Goal: Transaction & Acquisition: Purchase product/service

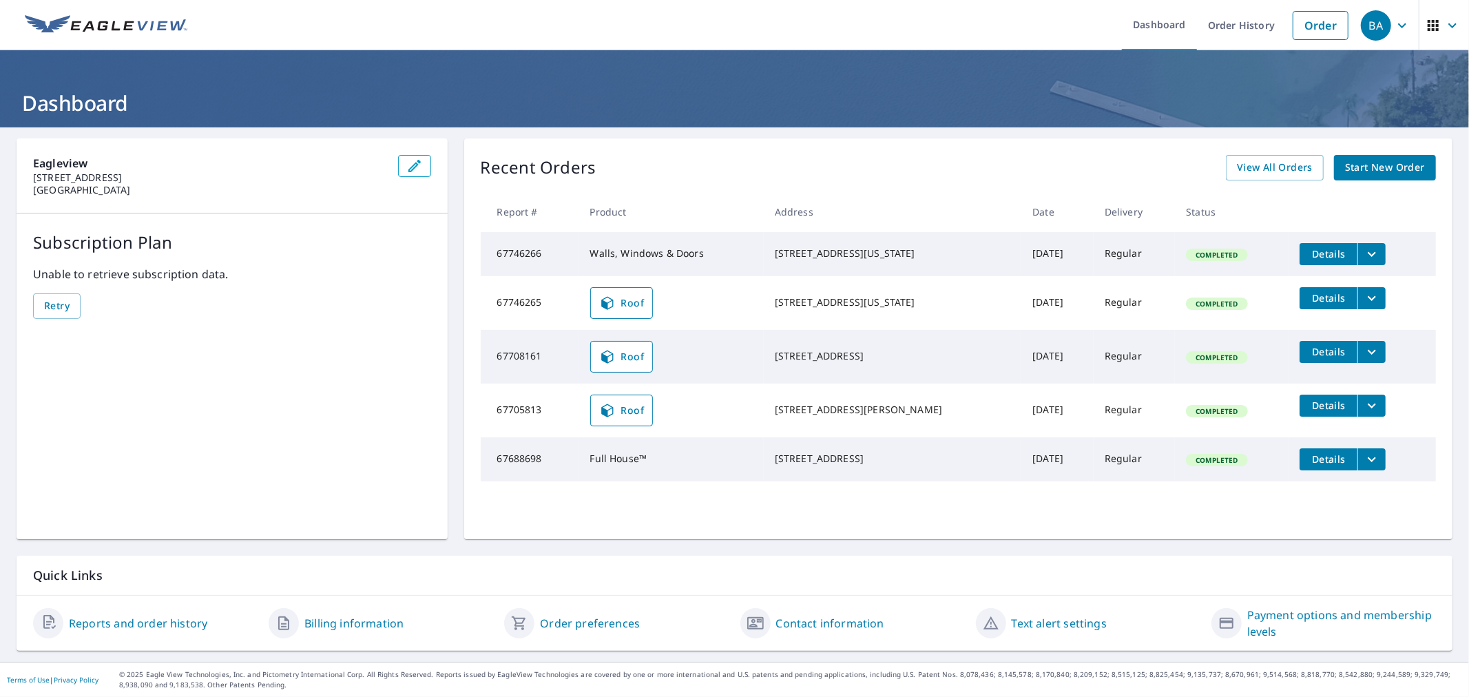
click at [1364, 257] on icon "filesDropdownBtn-67746266" at bounding box center [1372, 254] width 17 height 17
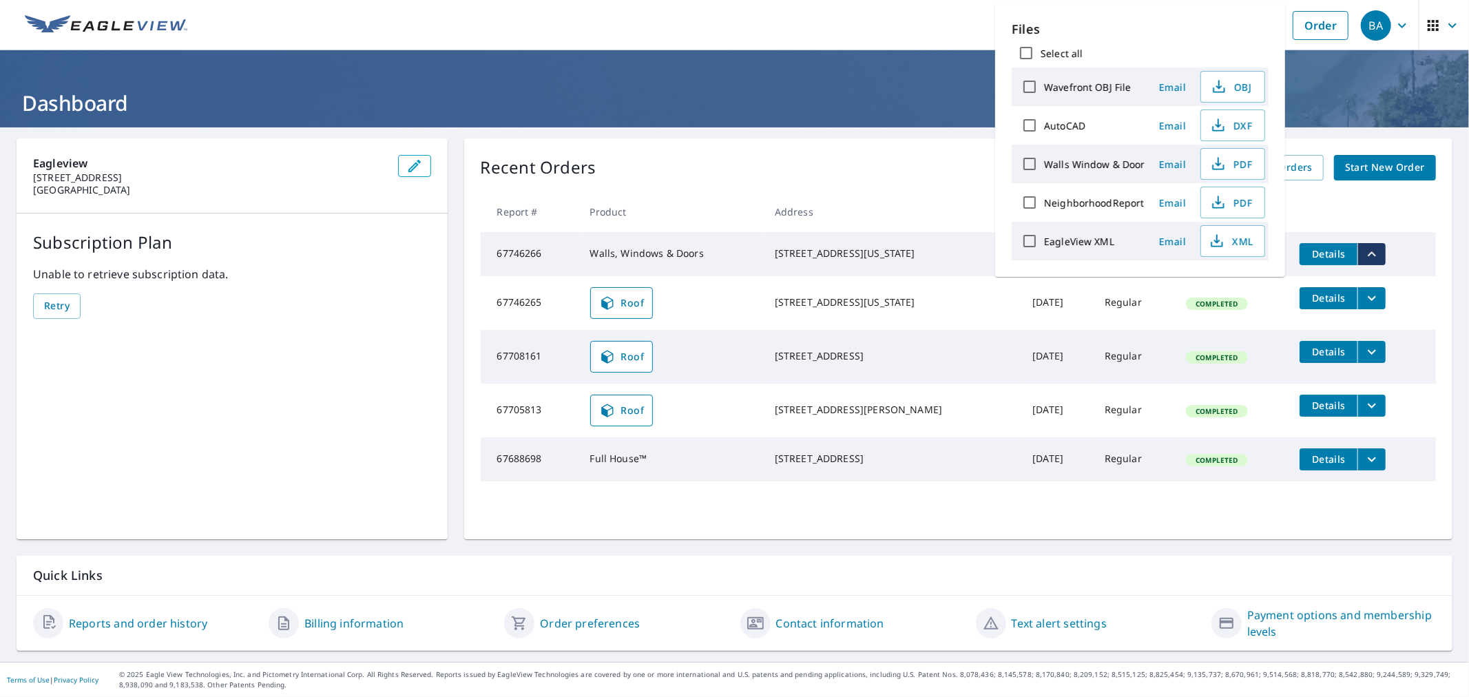
click at [1030, 158] on input "Walls Window & Door" at bounding box center [1029, 163] width 29 height 29
checkbox input "true"
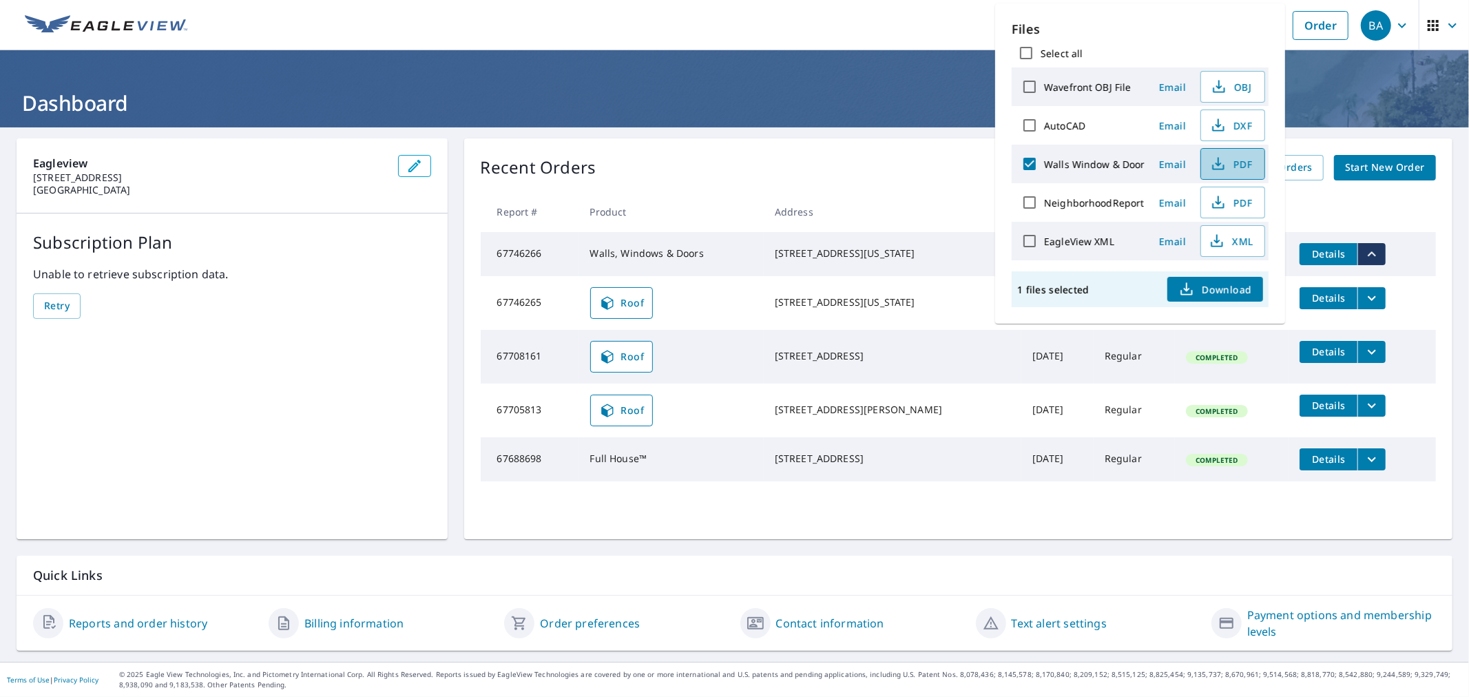
click at [1240, 162] on span "PDF" at bounding box center [1231, 164] width 44 height 17
click at [866, 105] on h1 "Dashboard" at bounding box center [735, 103] width 1436 height 28
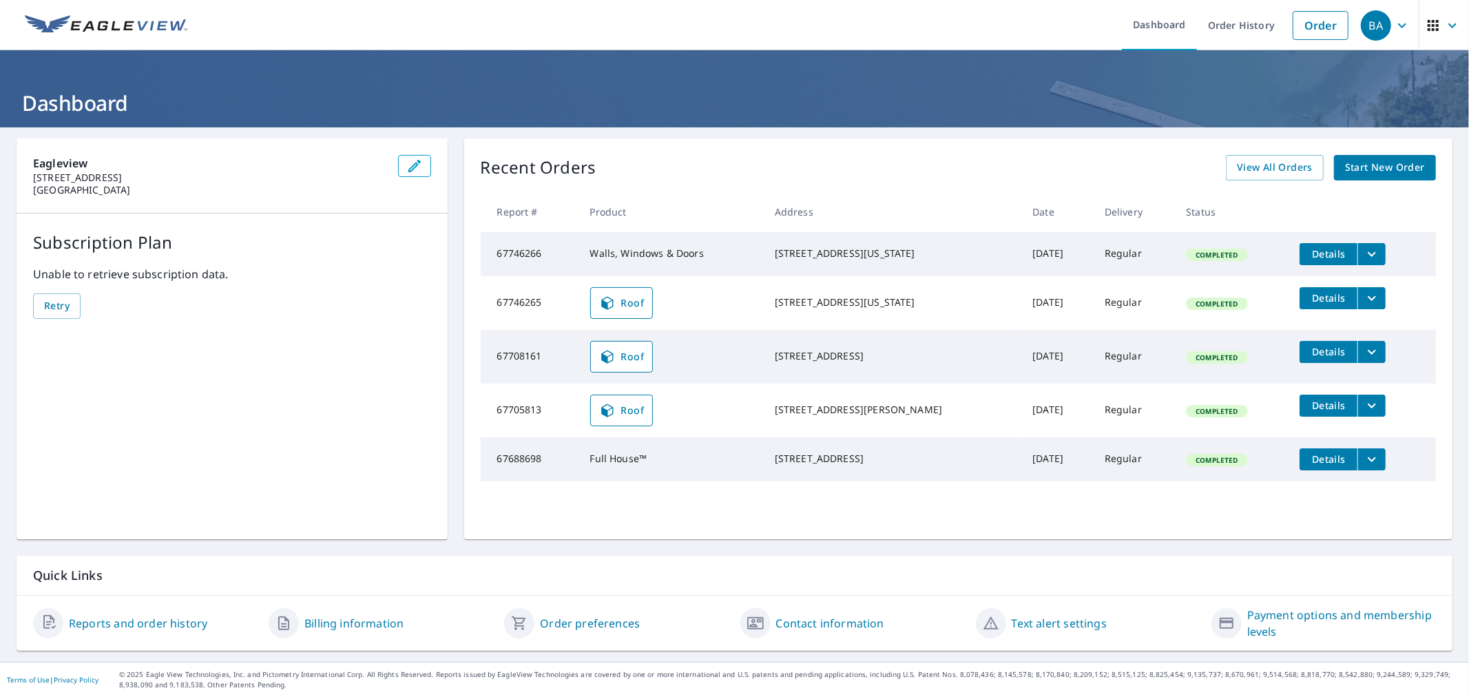
click at [1357, 171] on span "Start New Order" at bounding box center [1385, 167] width 80 height 17
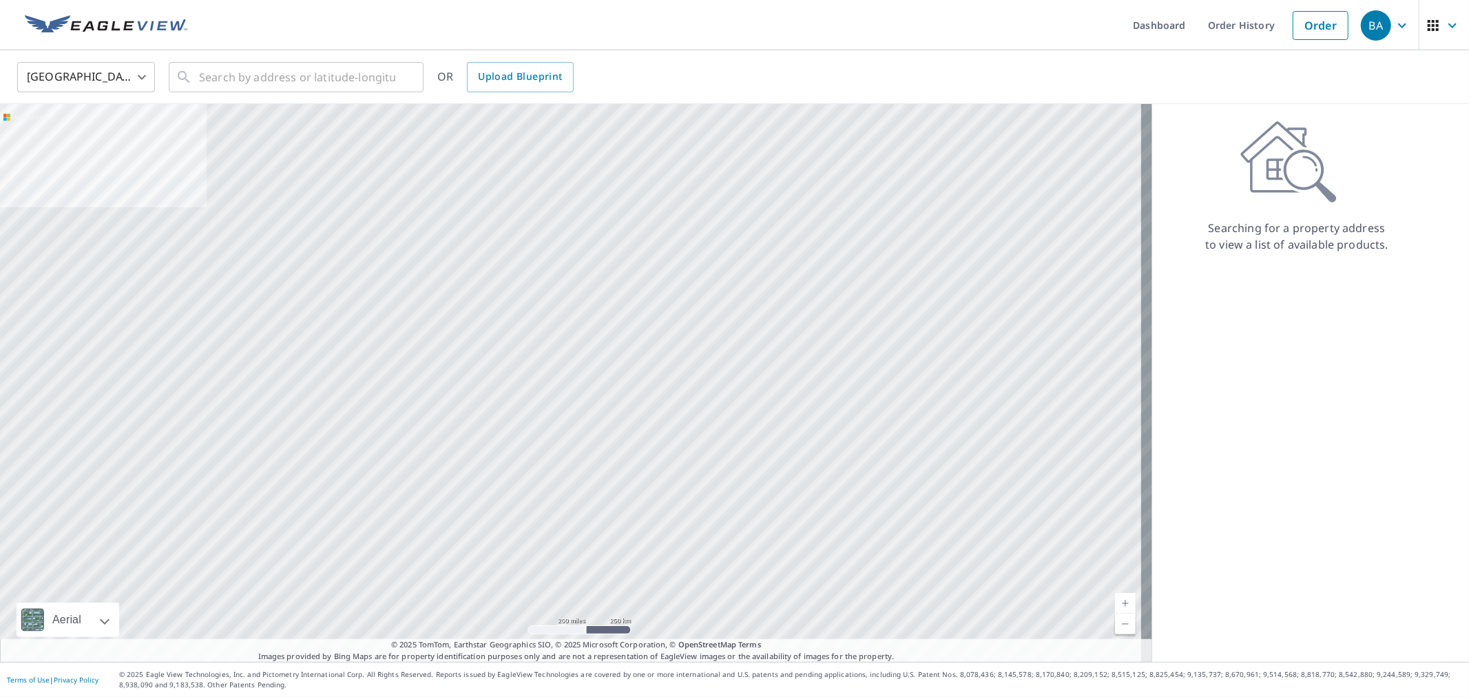
click at [235, 55] on div "United States US ​ ​ OR Upload Blueprint" at bounding box center [734, 77] width 1469 height 54
click at [232, 85] on input "text" at bounding box center [297, 77] width 196 height 39
paste input "4030 W Woodshill Ct. Springfield, MO 65802"
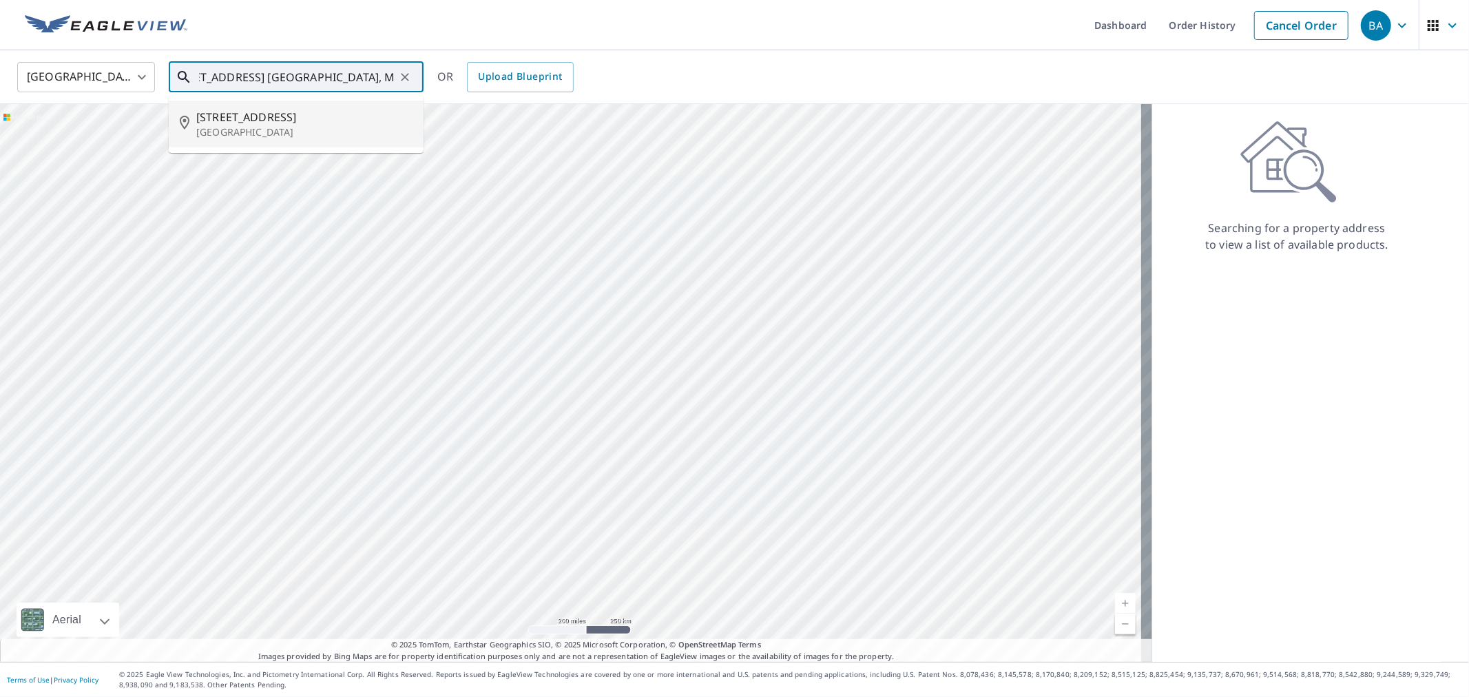
click at [300, 120] on span "4030 W Woodshill Ct" at bounding box center [304, 117] width 216 height 17
type input "4030 W Woodshill Ct Springfield, MO 65802"
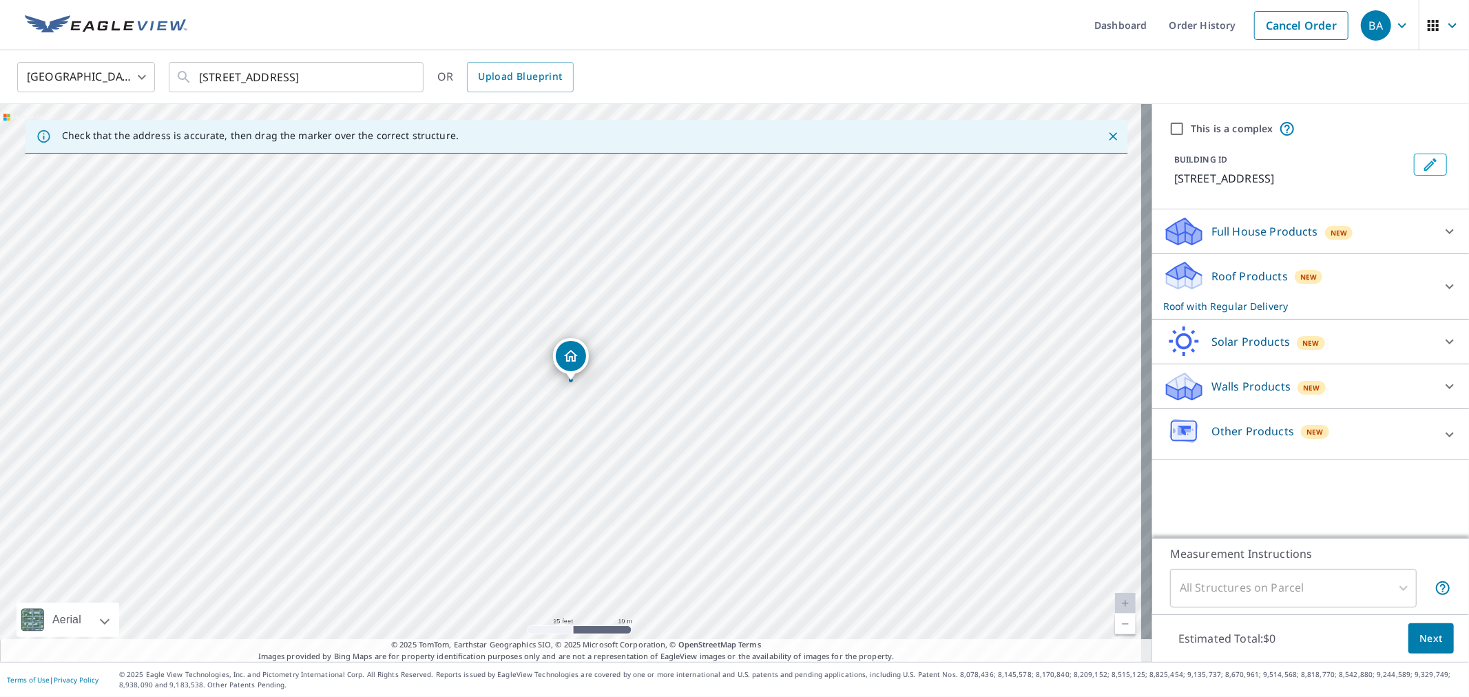
click at [1260, 375] on div "Walls Products New" at bounding box center [1298, 387] width 270 height 32
click at [1224, 272] on p "Roof Products" at bounding box center [1249, 276] width 76 height 17
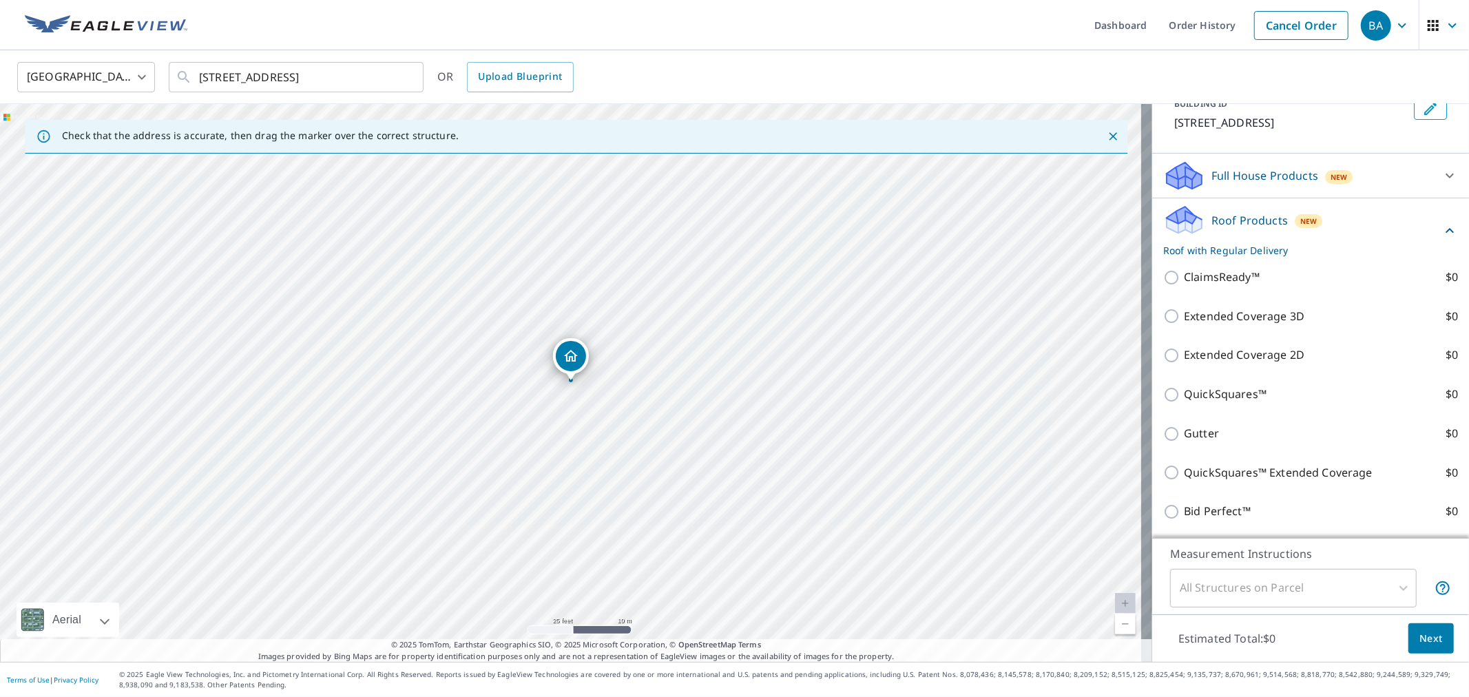
scroll to position [153, 0]
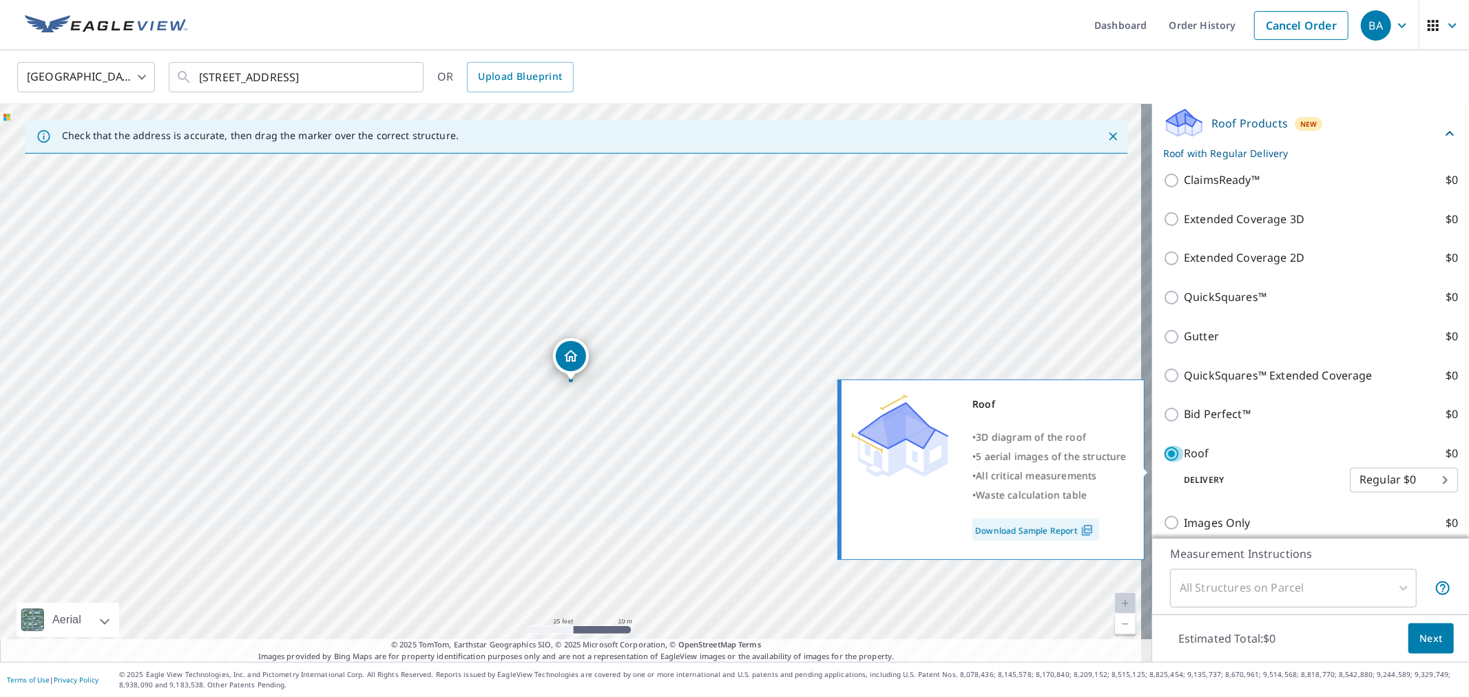
click at [1163, 462] on input "Roof $0" at bounding box center [1173, 454] width 21 height 17
checkbox input "false"
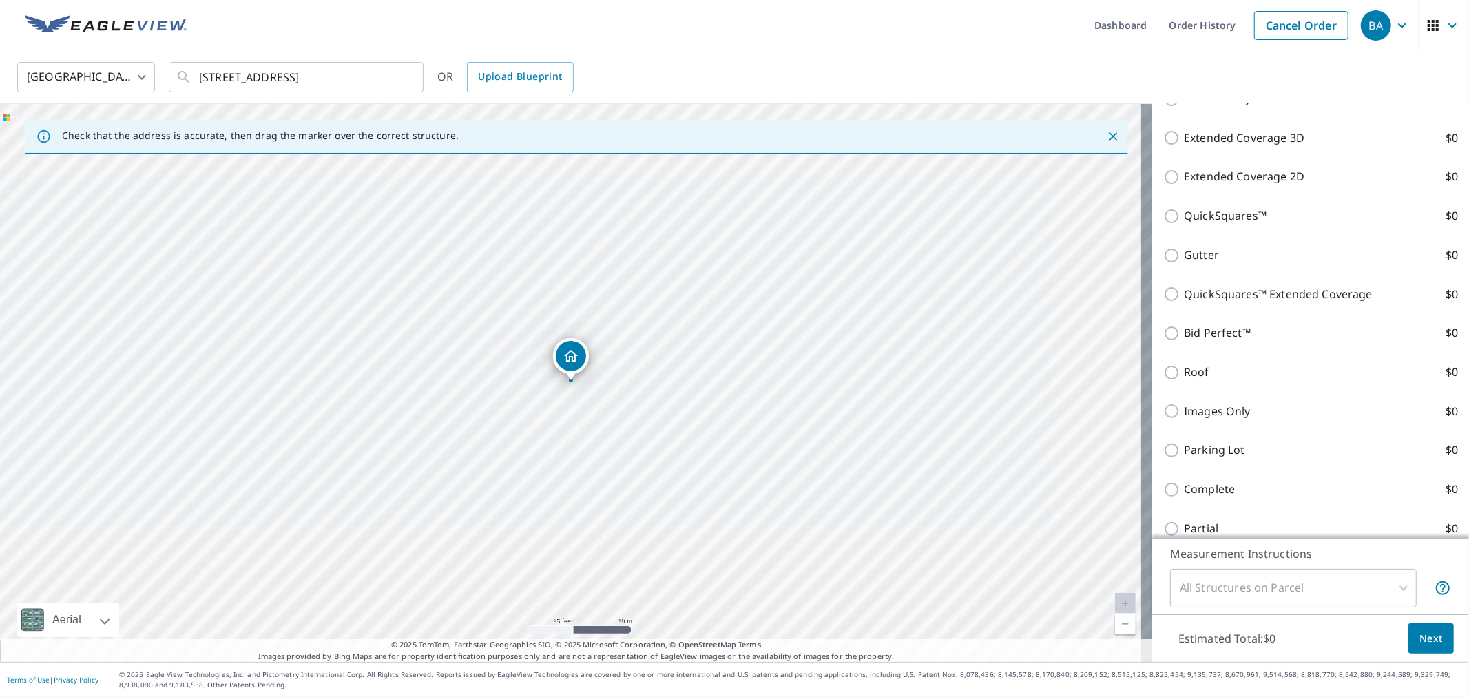
scroll to position [0, 0]
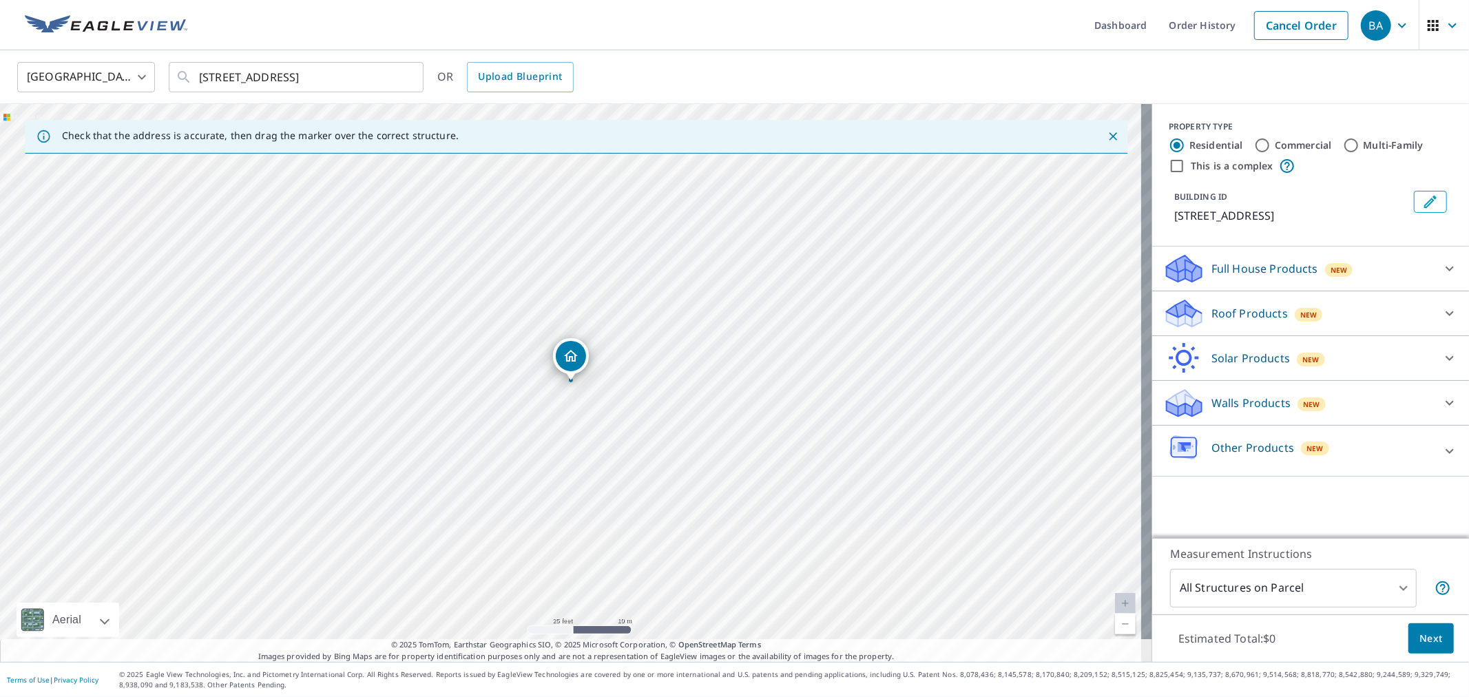
click at [1245, 299] on div "Roof Products New" at bounding box center [1298, 314] width 270 height 32
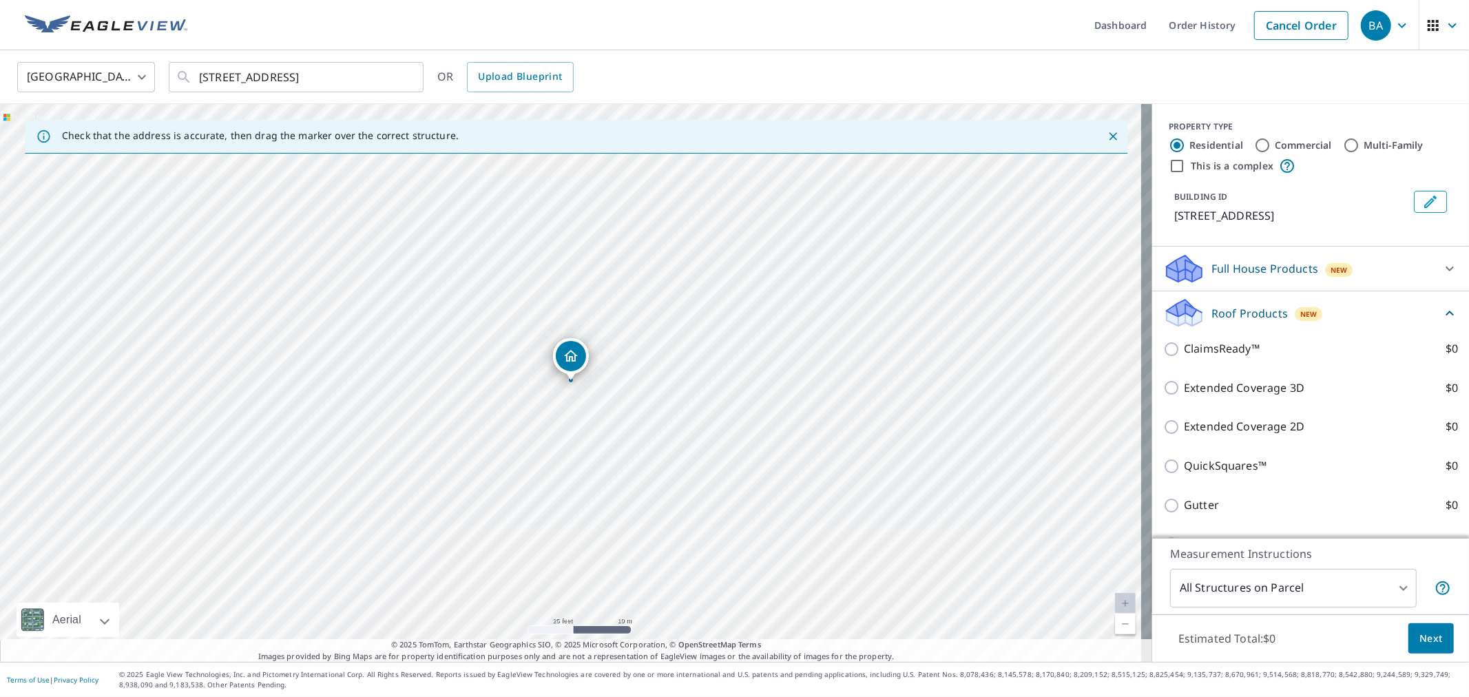
click at [1235, 322] on p "Roof Products" at bounding box center [1249, 313] width 76 height 17
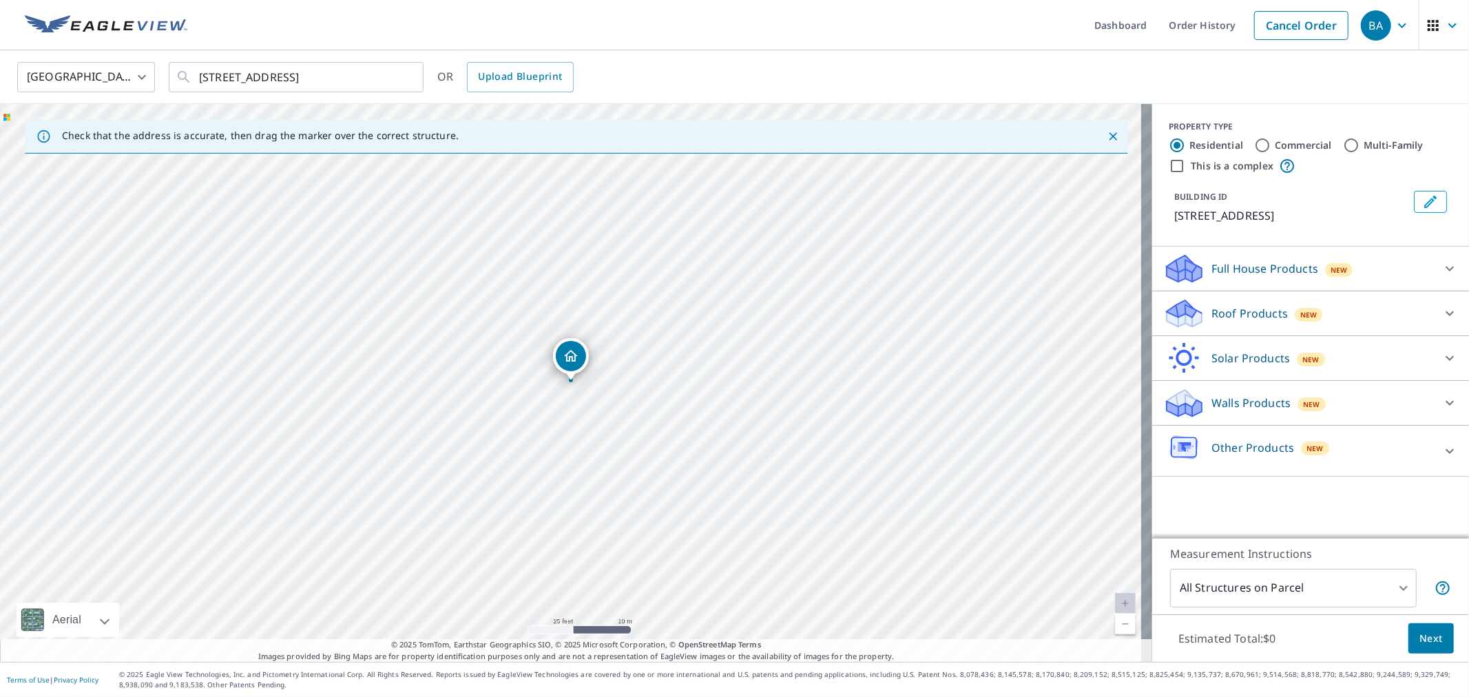
click at [1234, 393] on div "Walls Products New" at bounding box center [1298, 403] width 270 height 32
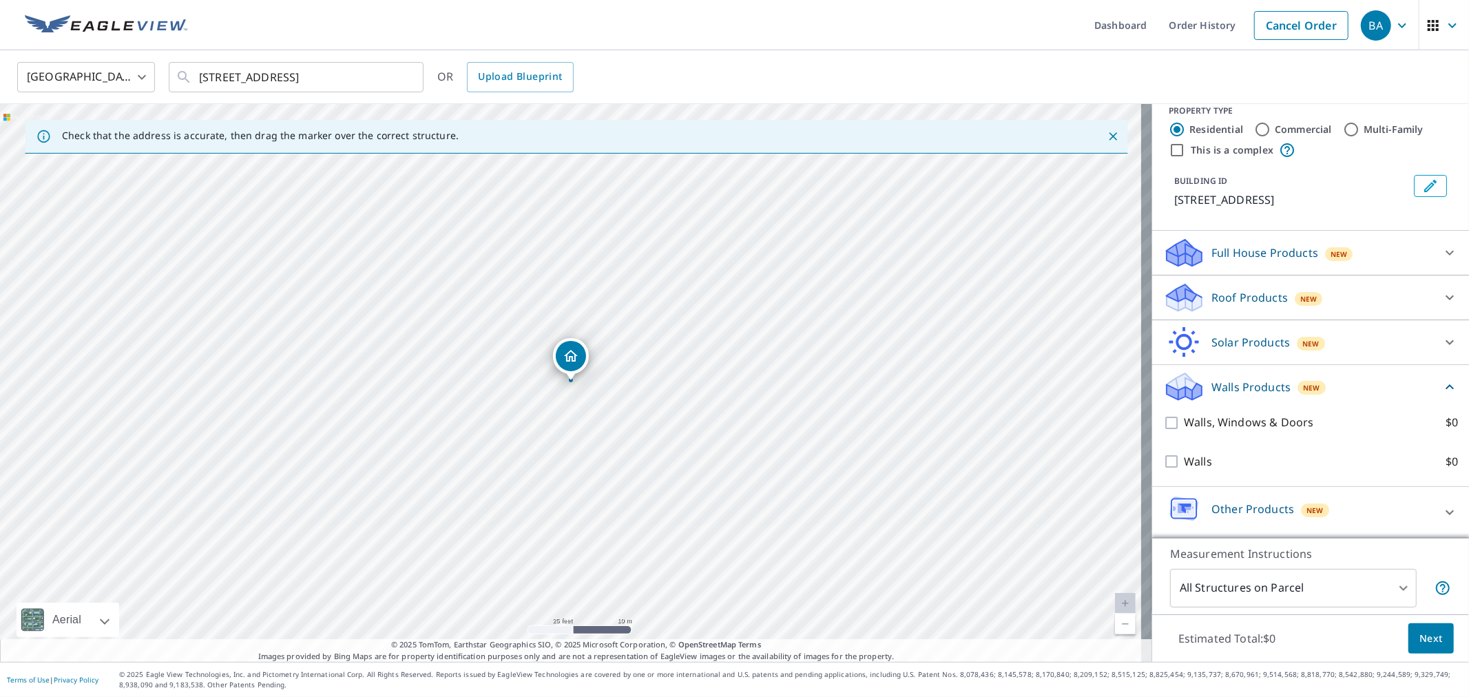
scroll to position [32, 0]
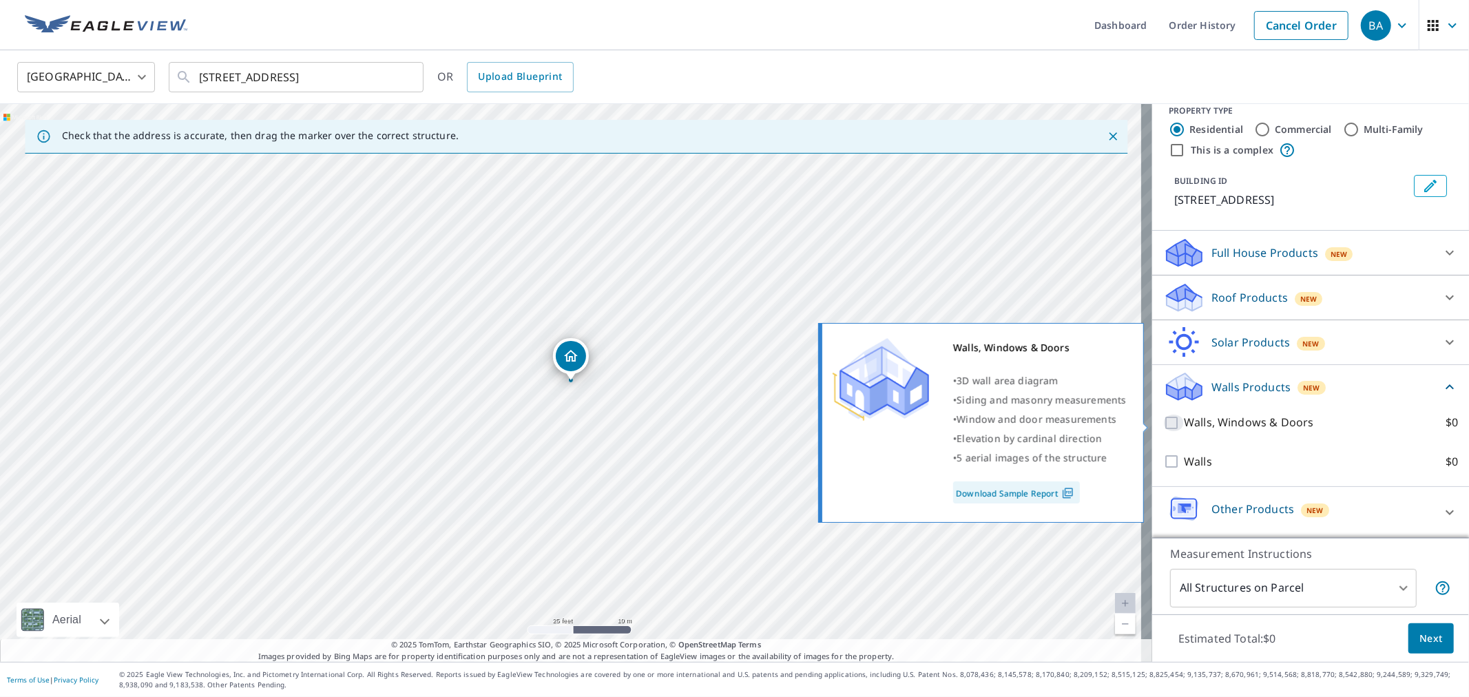
click at [1163, 415] on input "Walls, Windows & Doors $0" at bounding box center [1173, 423] width 21 height 17
checkbox input "true"
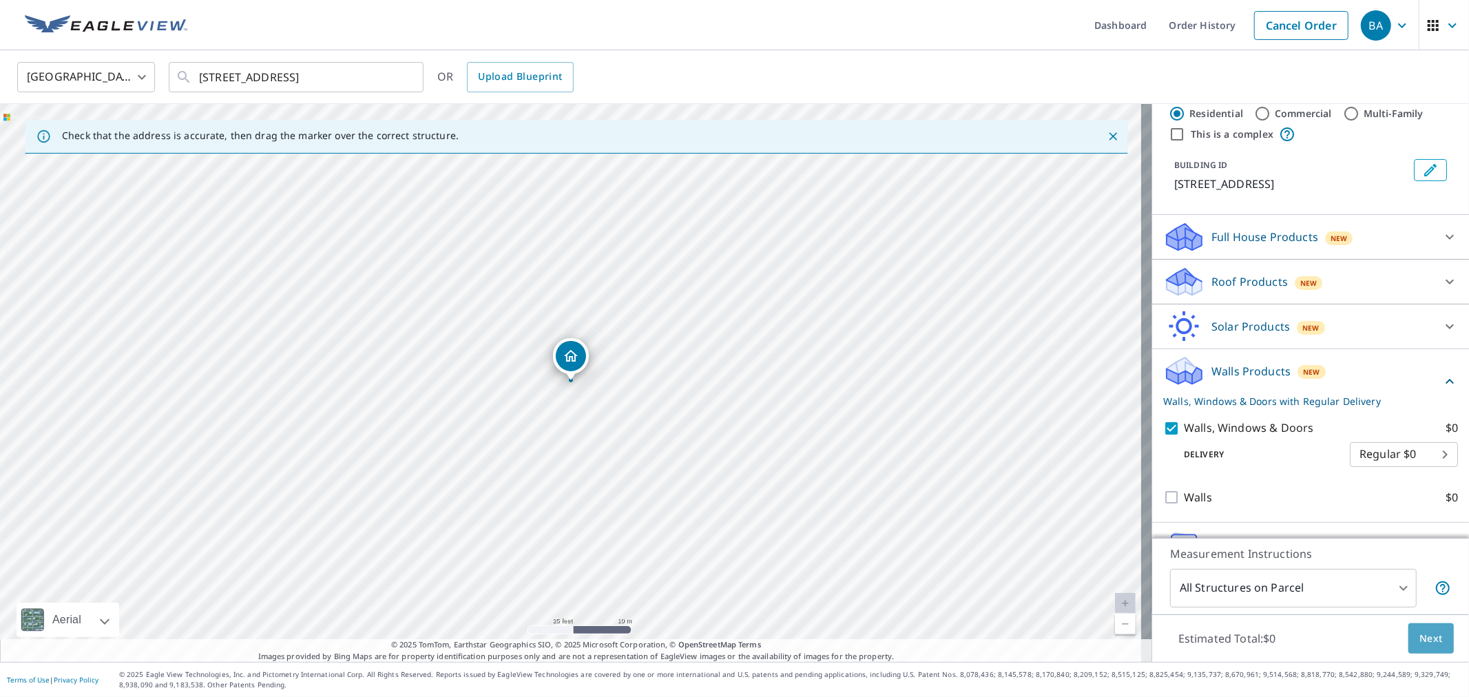
click at [1422, 637] on span "Next" at bounding box center [1430, 638] width 23 height 17
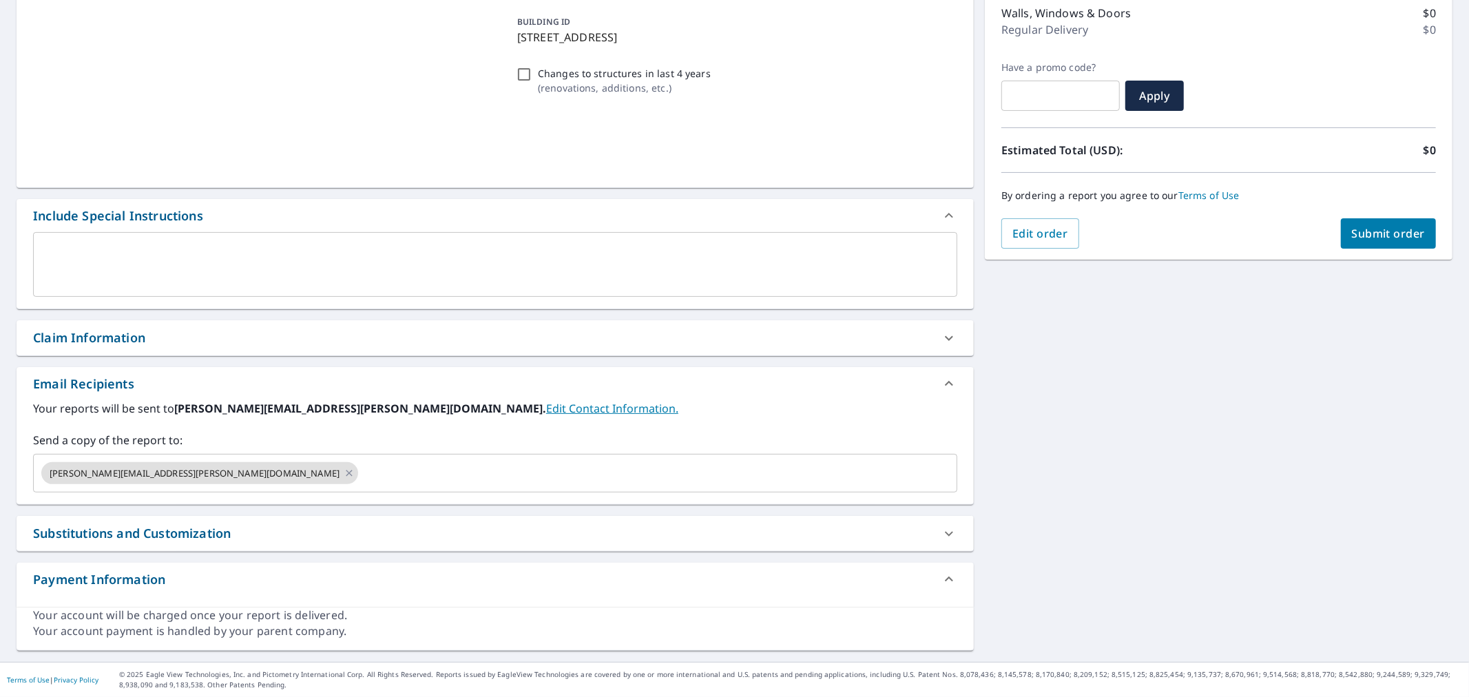
scroll to position [180, 0]
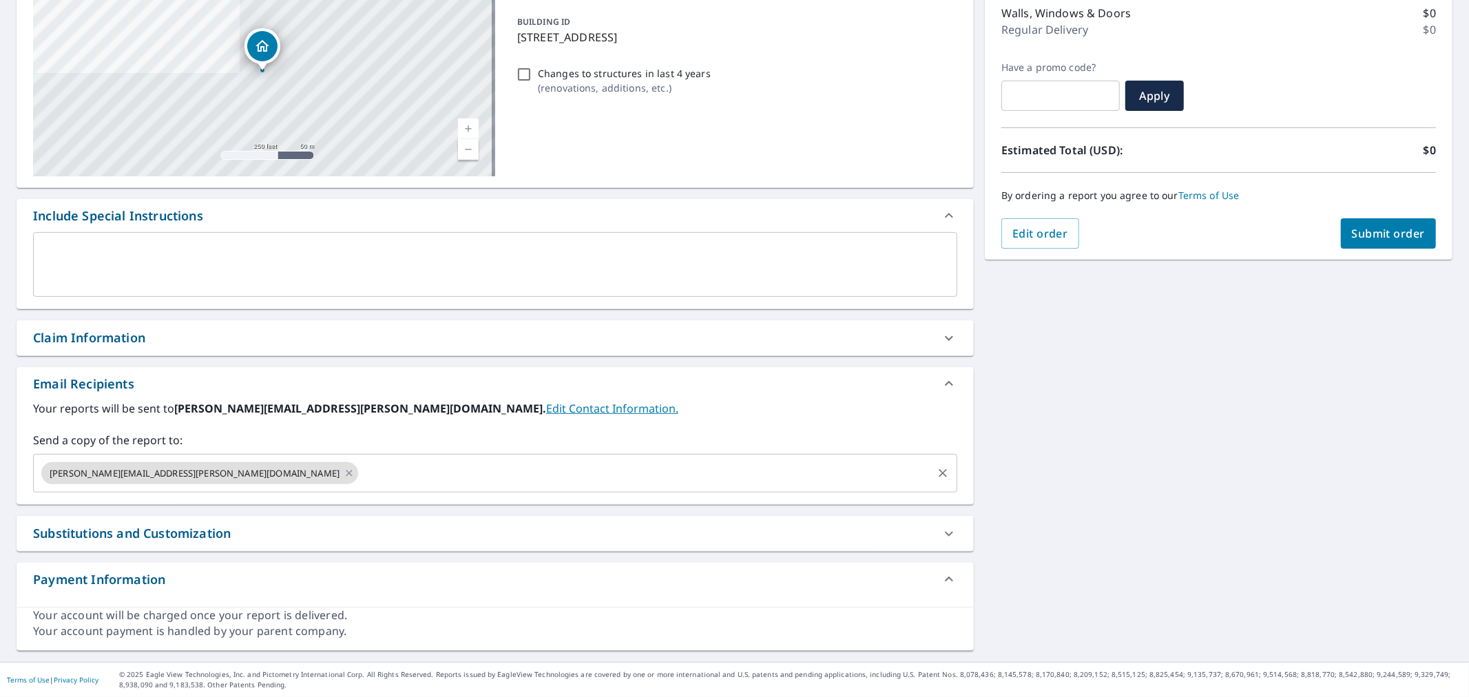
click at [360, 460] on input "text" at bounding box center [645, 473] width 570 height 26
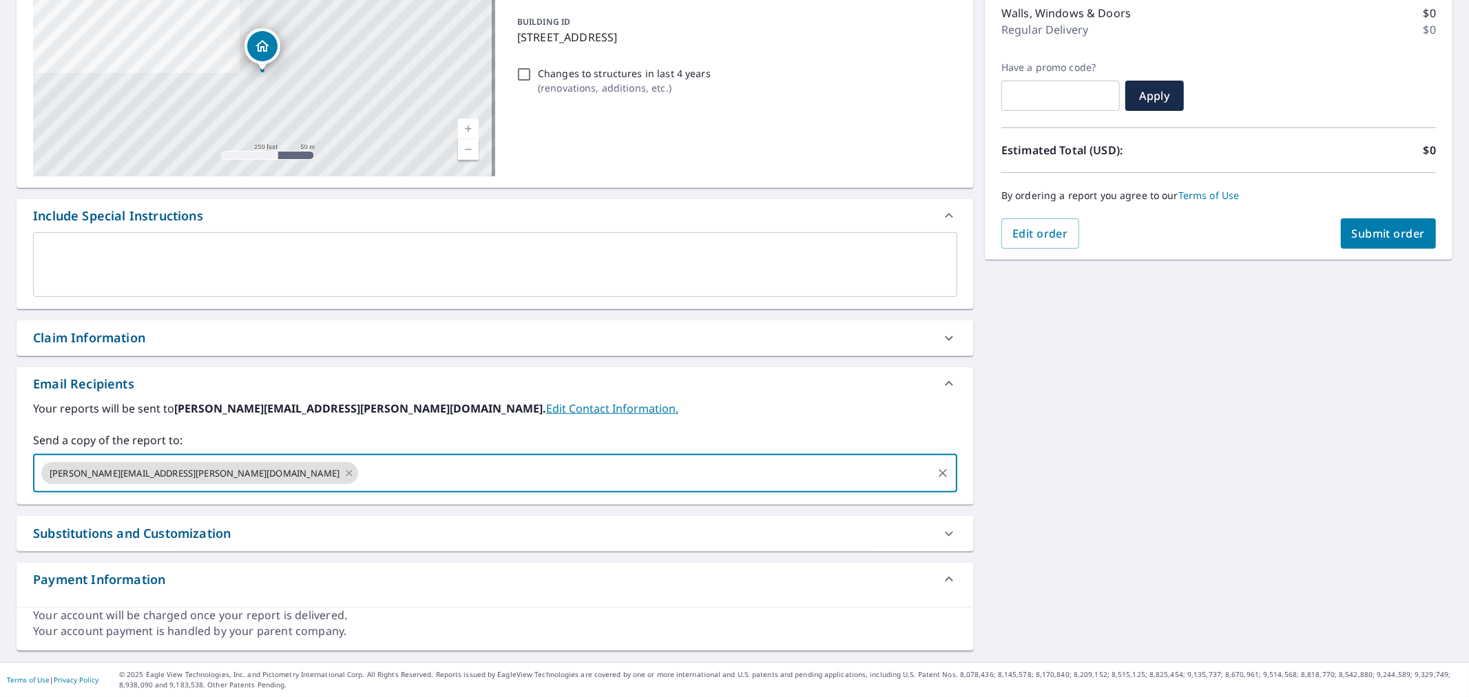
paste input "mike@carnahanwhite.com"
type input "mike@carnahanwhite.com"
checkbox input "true"
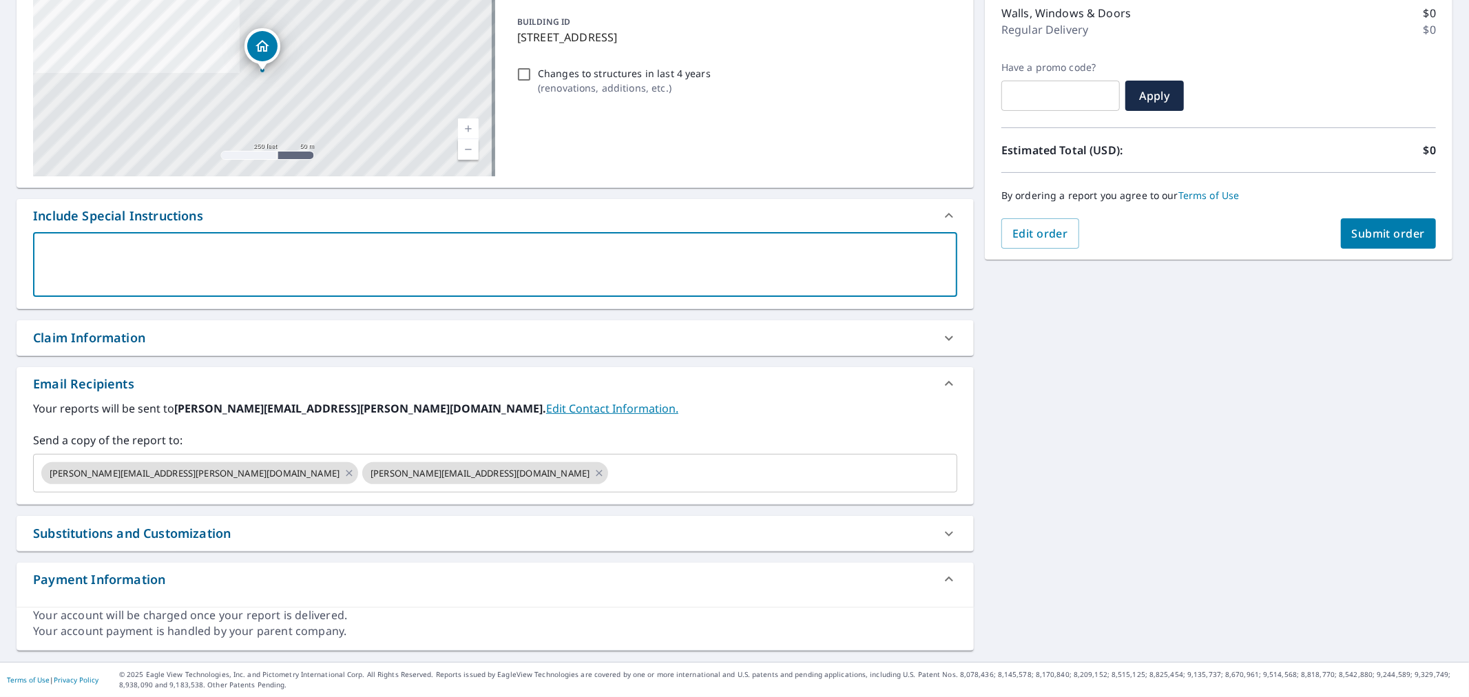
click at [125, 251] on textarea at bounding box center [495, 264] width 905 height 39
type textarea "P"
type textarea "x"
checkbox input "true"
type textarea "Pl"
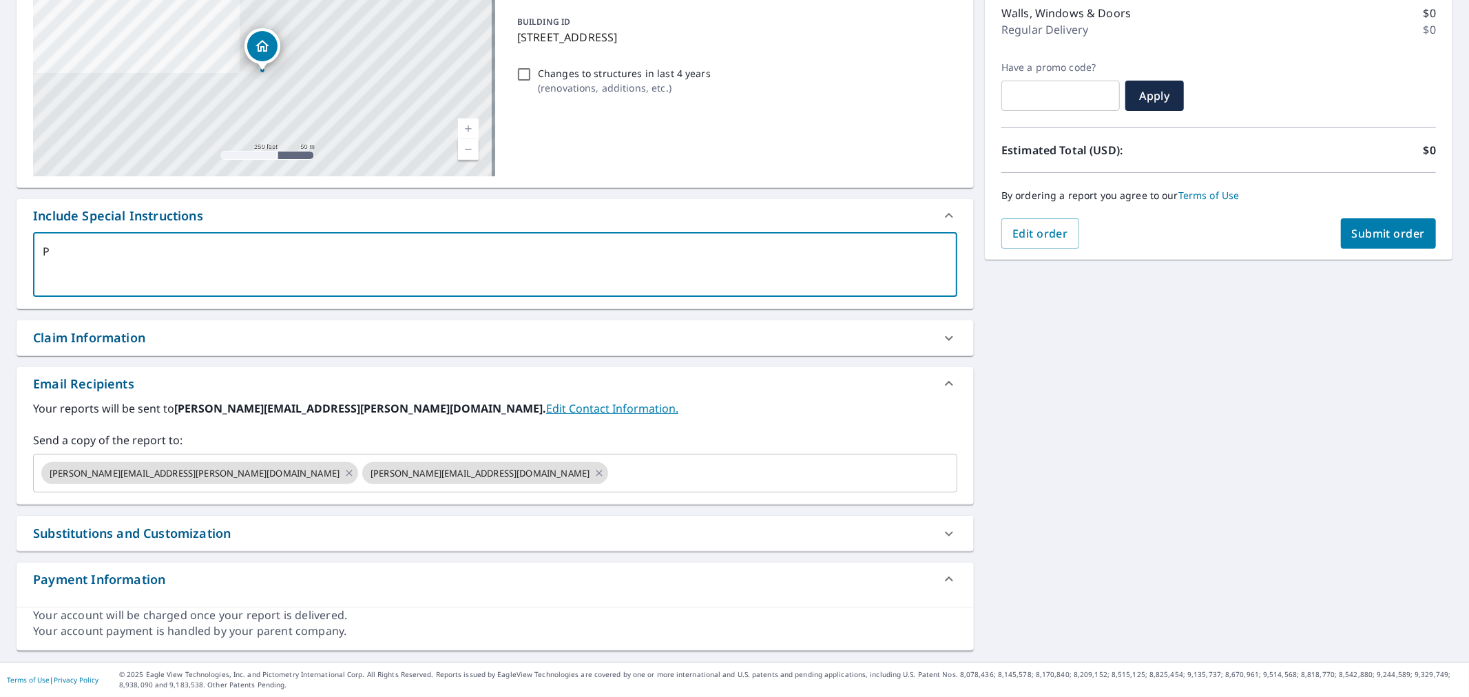
type textarea "x"
checkbox input "true"
type textarea "Ple"
type textarea "x"
checkbox input "true"
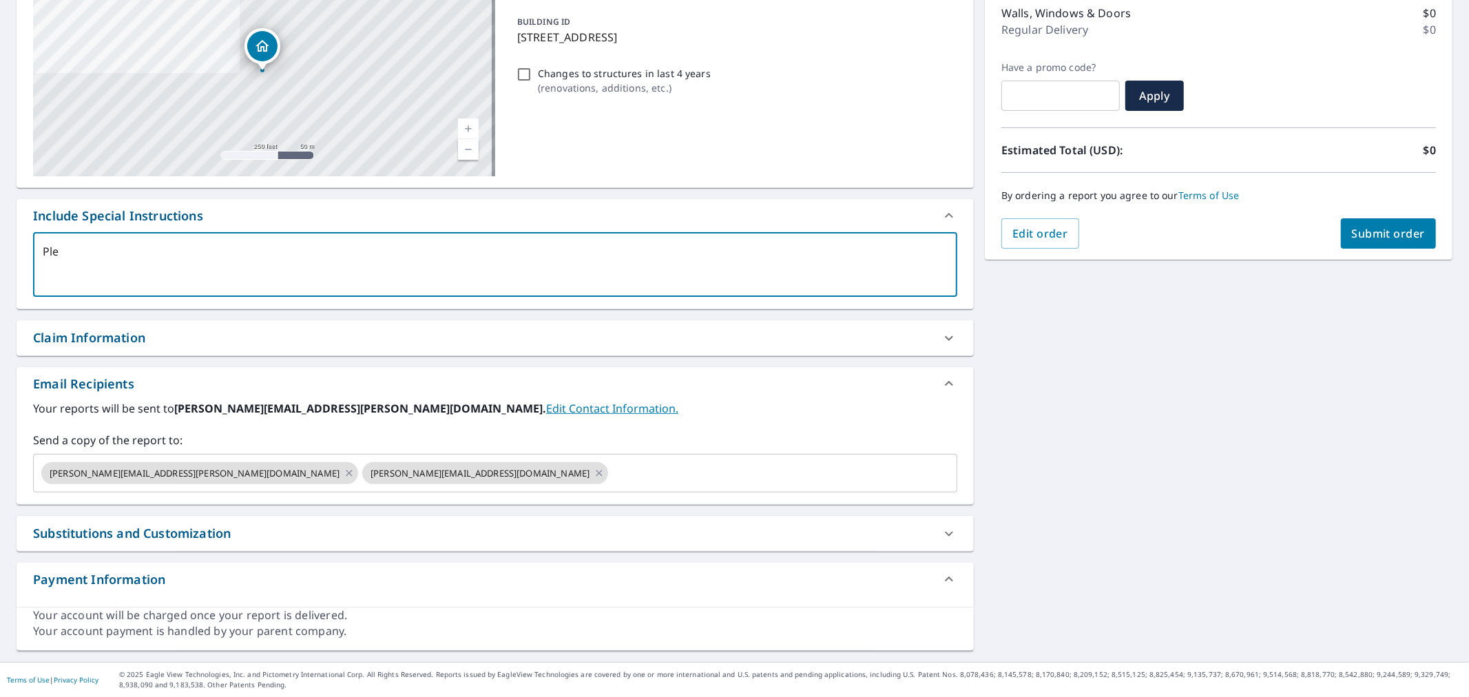
type textarea "Plea"
type textarea "x"
checkbox input "true"
type textarea "Pleas"
type textarea "x"
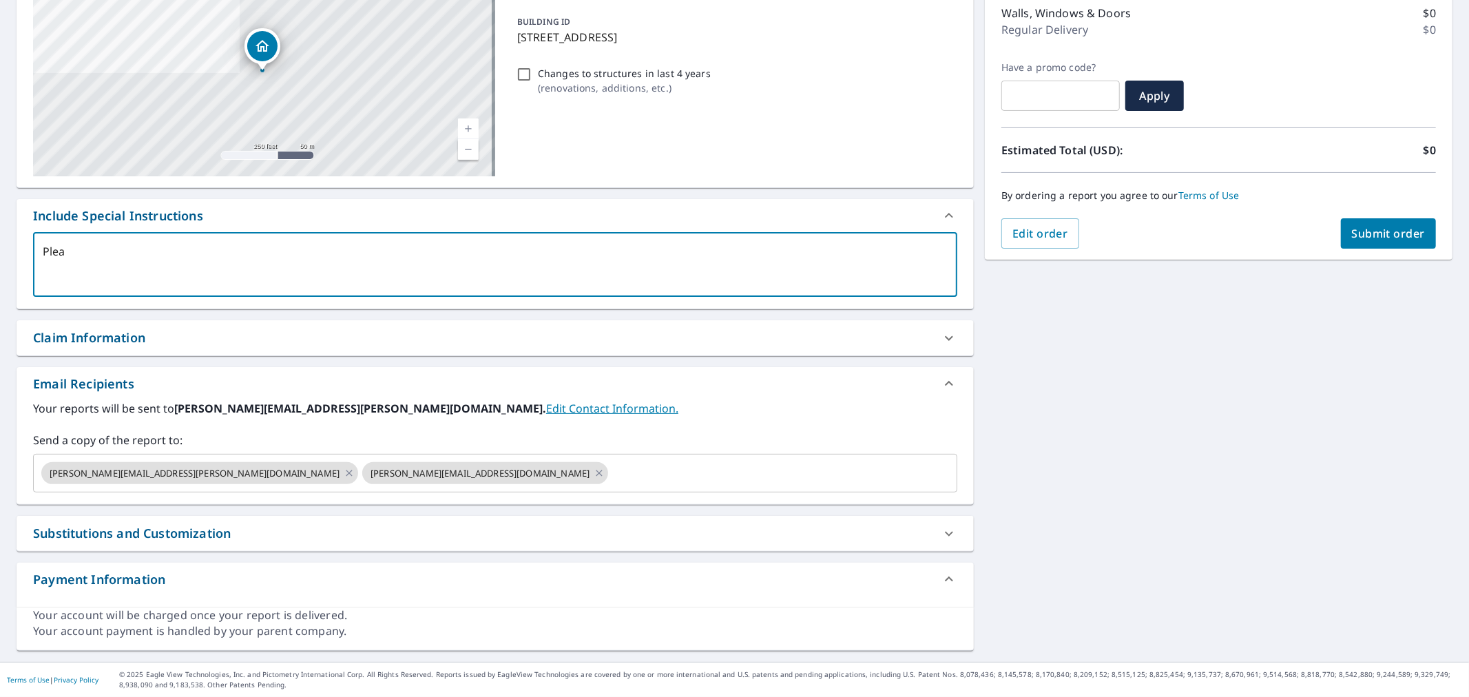
checkbox input "true"
type textarea "Please"
type textarea "x"
checkbox input "true"
type textarea "Please"
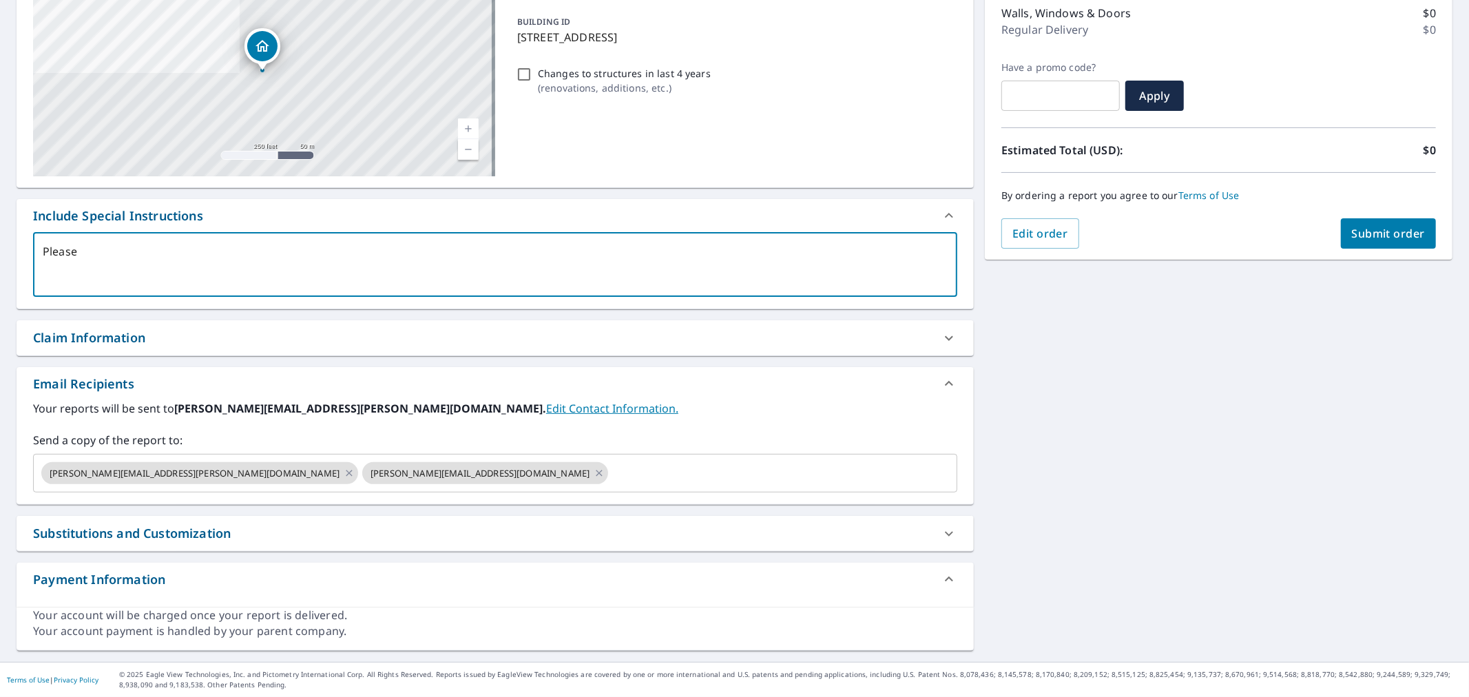
type textarea "x"
checkbox input "true"
type textarea "Please {P"
type textarea "x"
checkbox input "true"
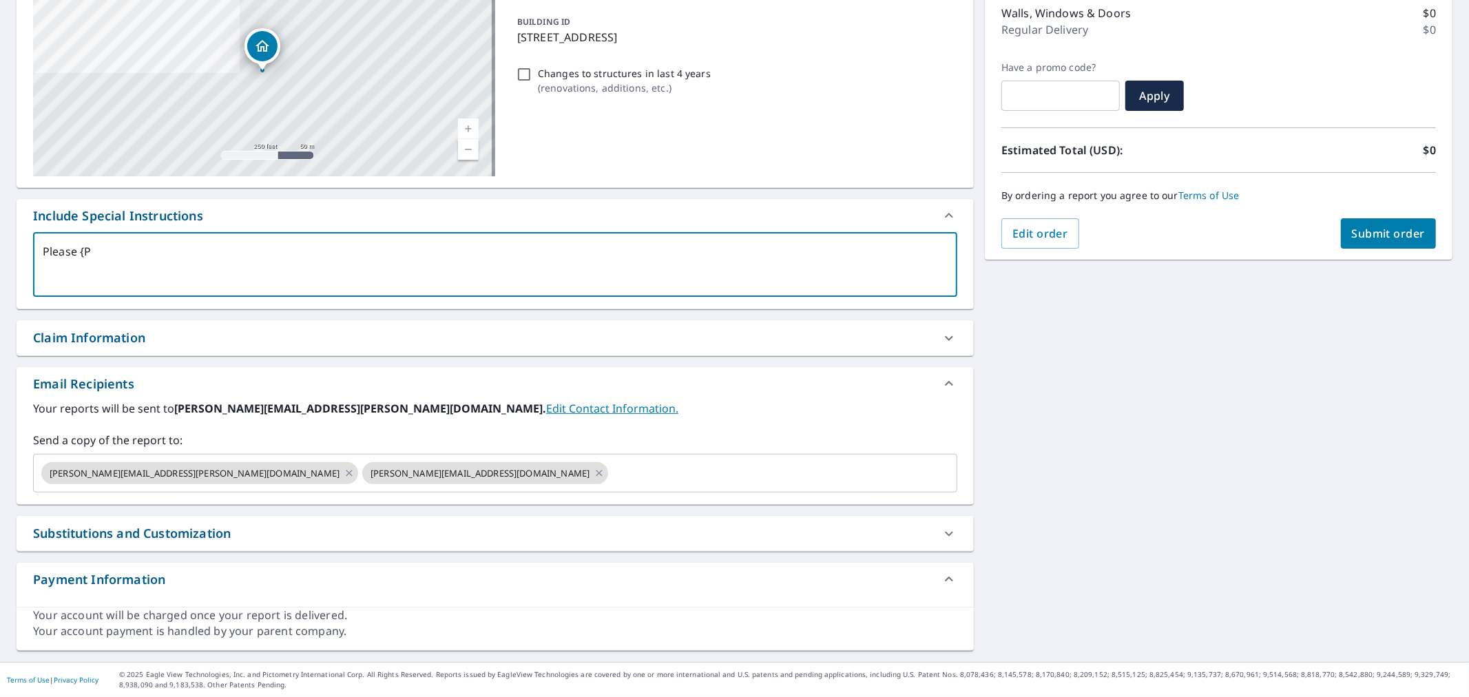
type textarea "Please {"
type textarea "x"
checkbox input "true"
type textarea "Please"
type textarea "x"
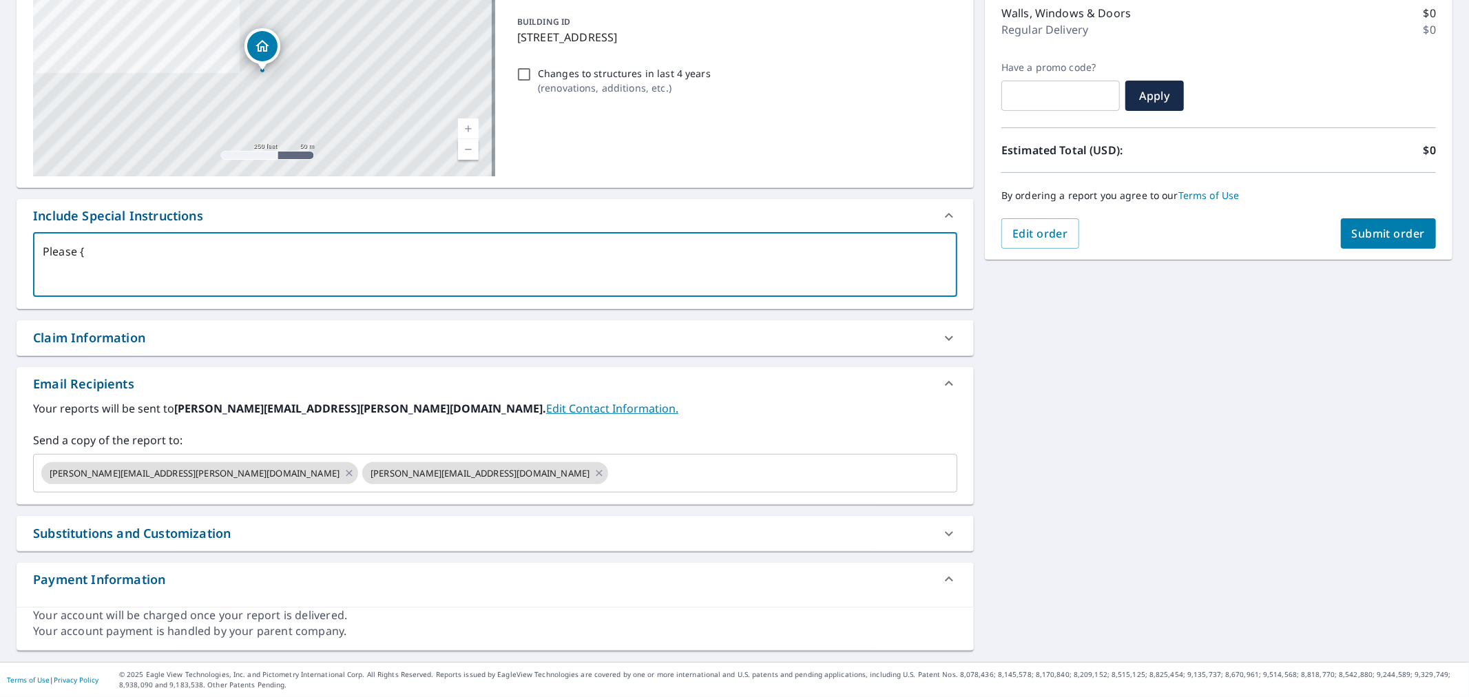
checkbox input "true"
type textarea "Please P"
type textarea "x"
checkbox input "true"
type textarea "Please Pr"
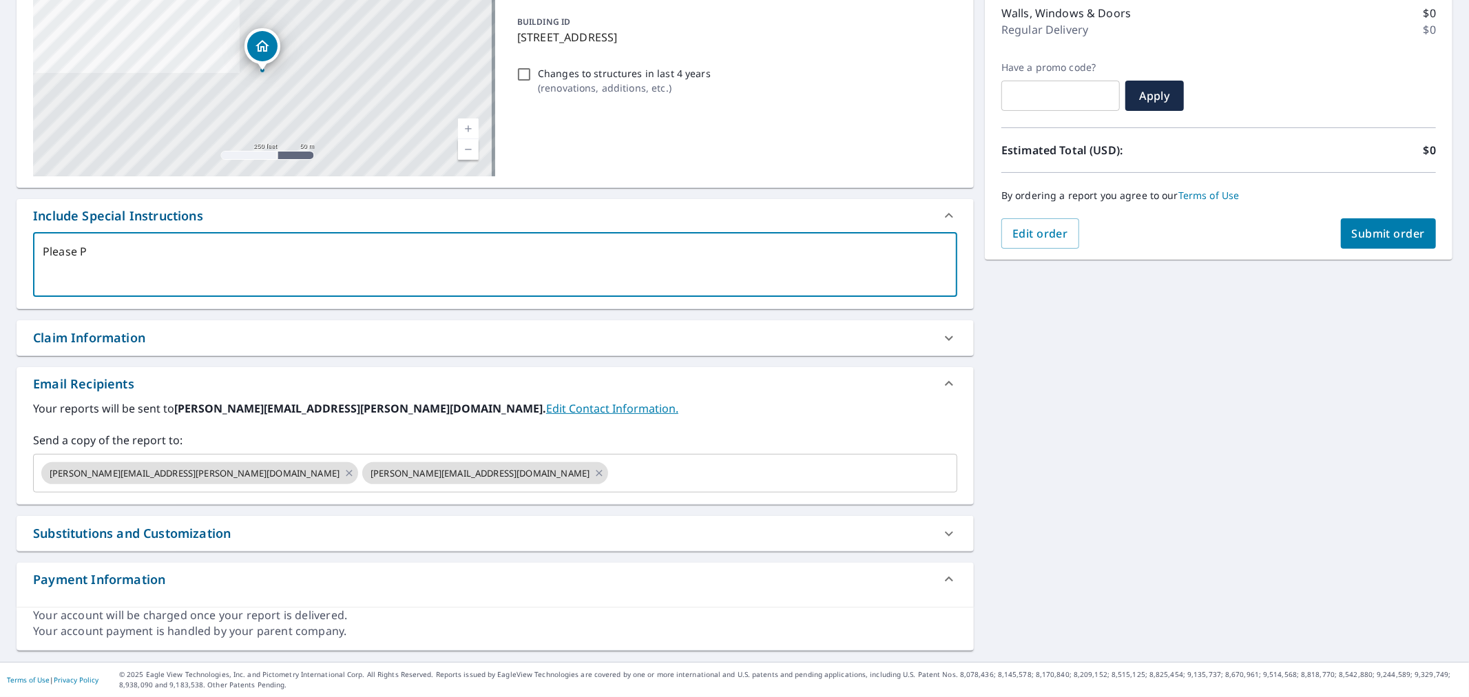
type textarea "x"
checkbox input "true"
type textarea "Please Pro"
type textarea "x"
checkbox input "true"
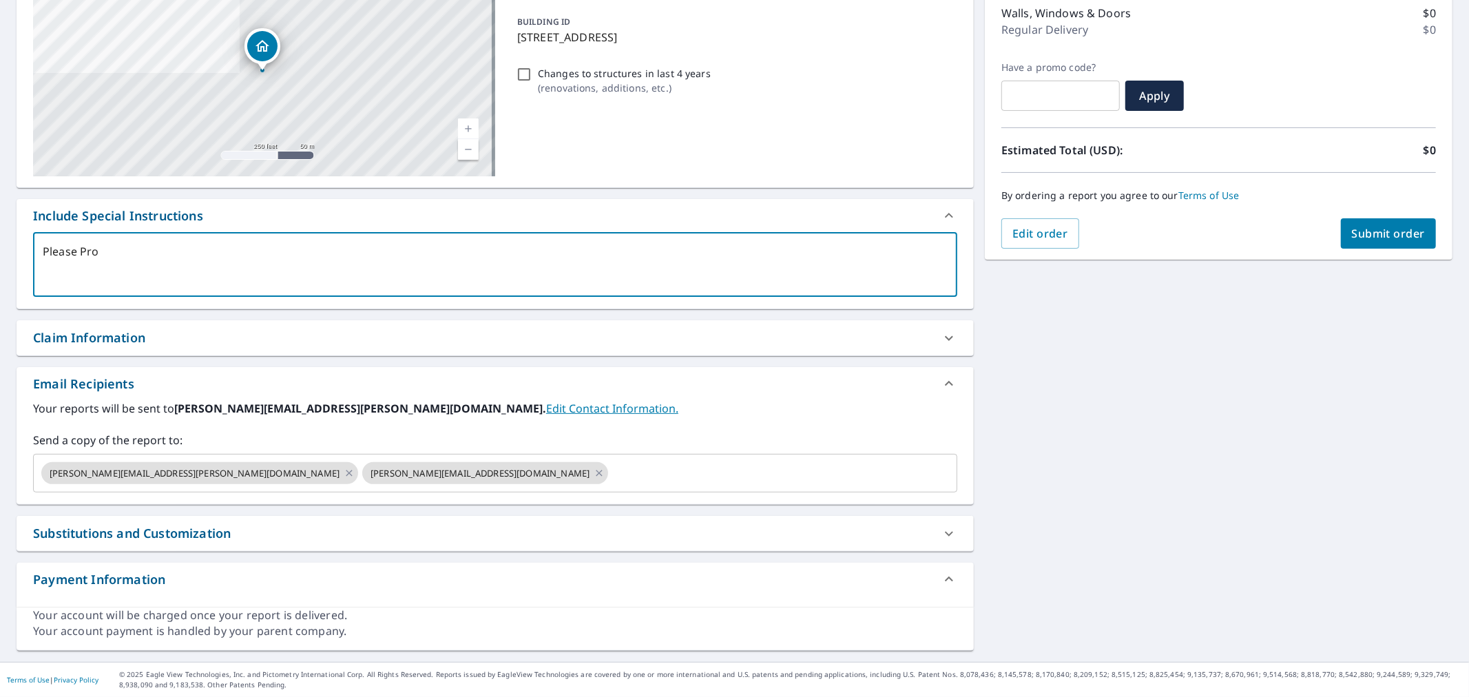
type textarea "Please Proc"
type textarea "x"
checkbox input "true"
type textarea "Please Proce"
type textarea "x"
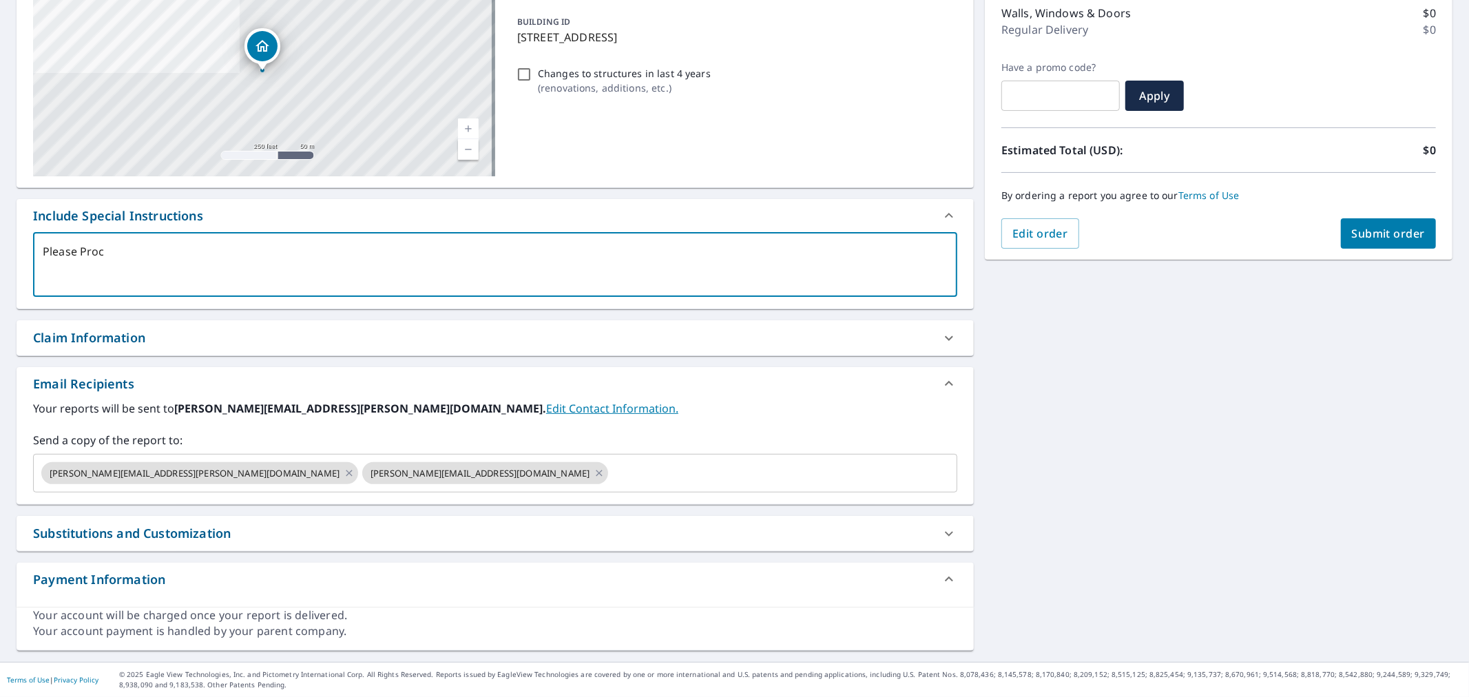
checkbox input "true"
type textarea "Please Proces"
type textarea "x"
checkbox input "true"
type textarea "Please Process"
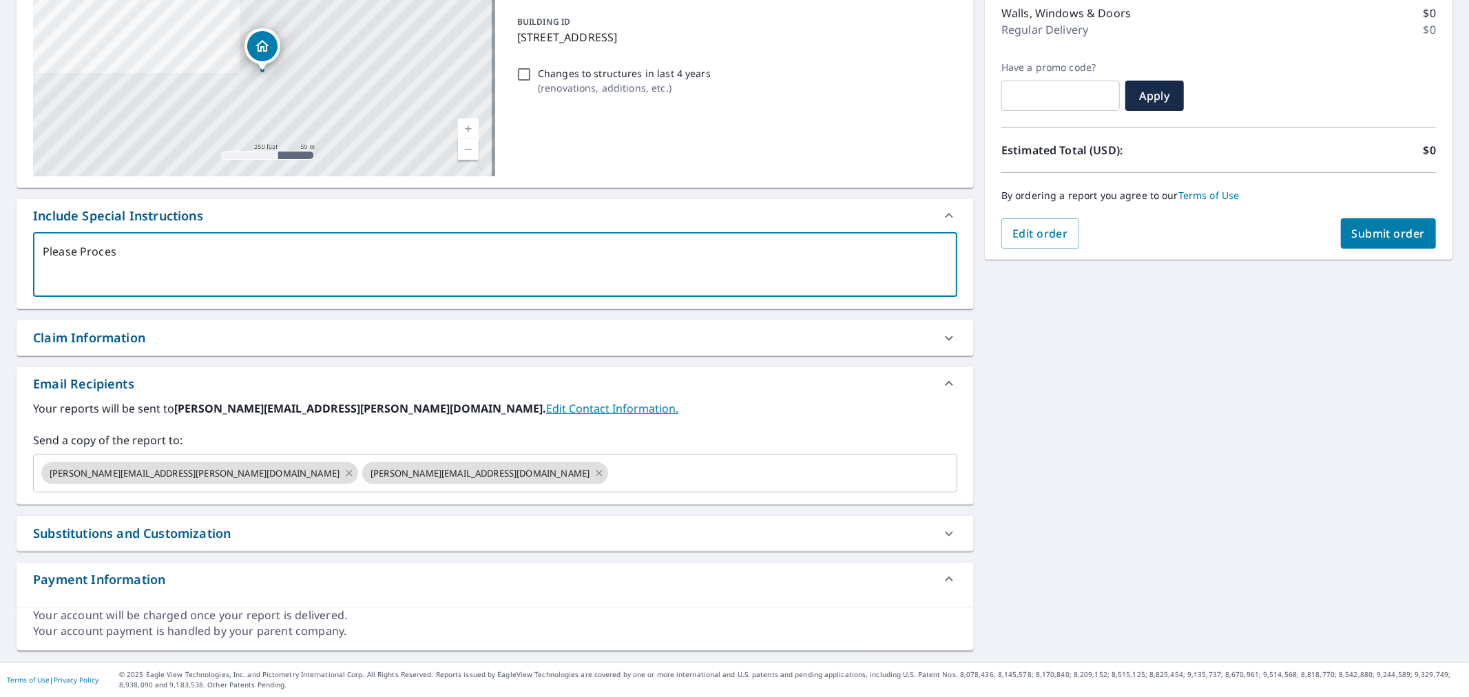
type textarea "x"
checkbox input "true"
type textarea "Please Process"
type textarea "x"
checkbox input "true"
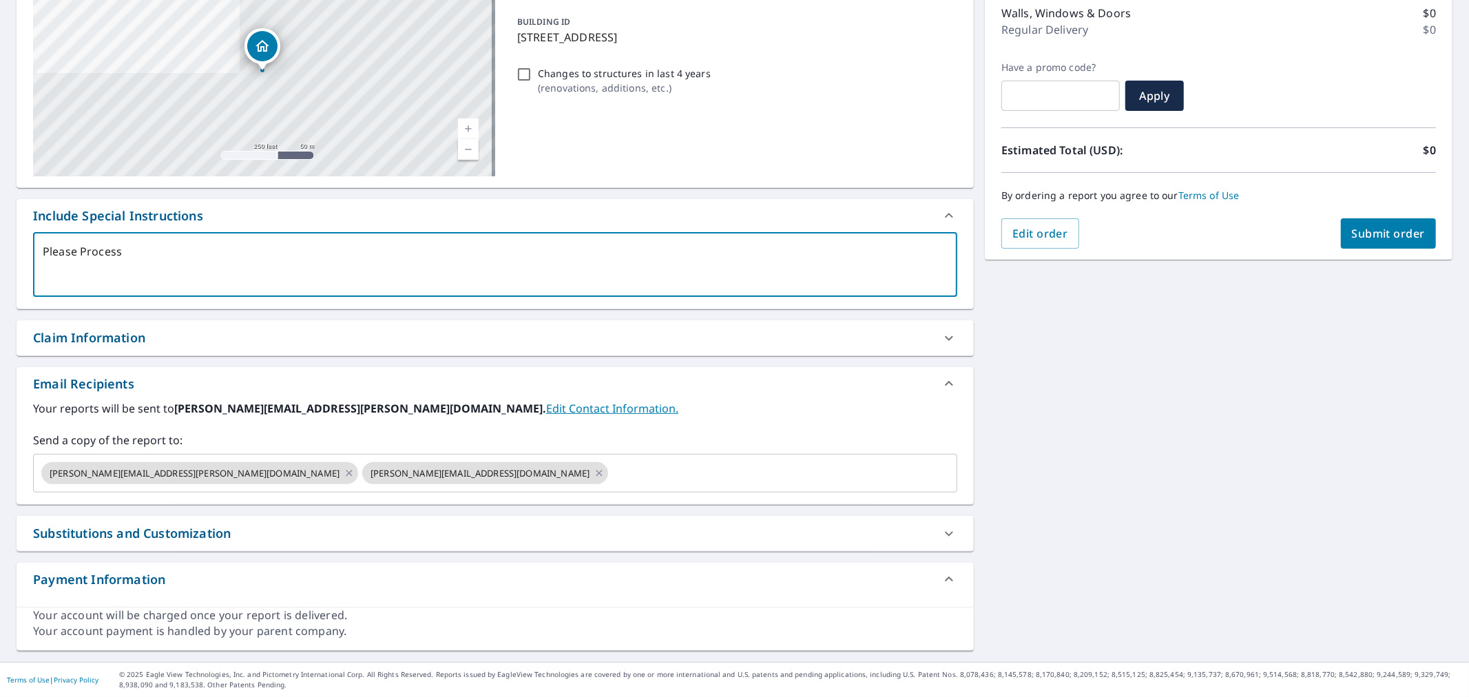
type textarea "Please Process a"
type textarea "x"
checkbox input "true"
type textarea "Please Process as"
type textarea "x"
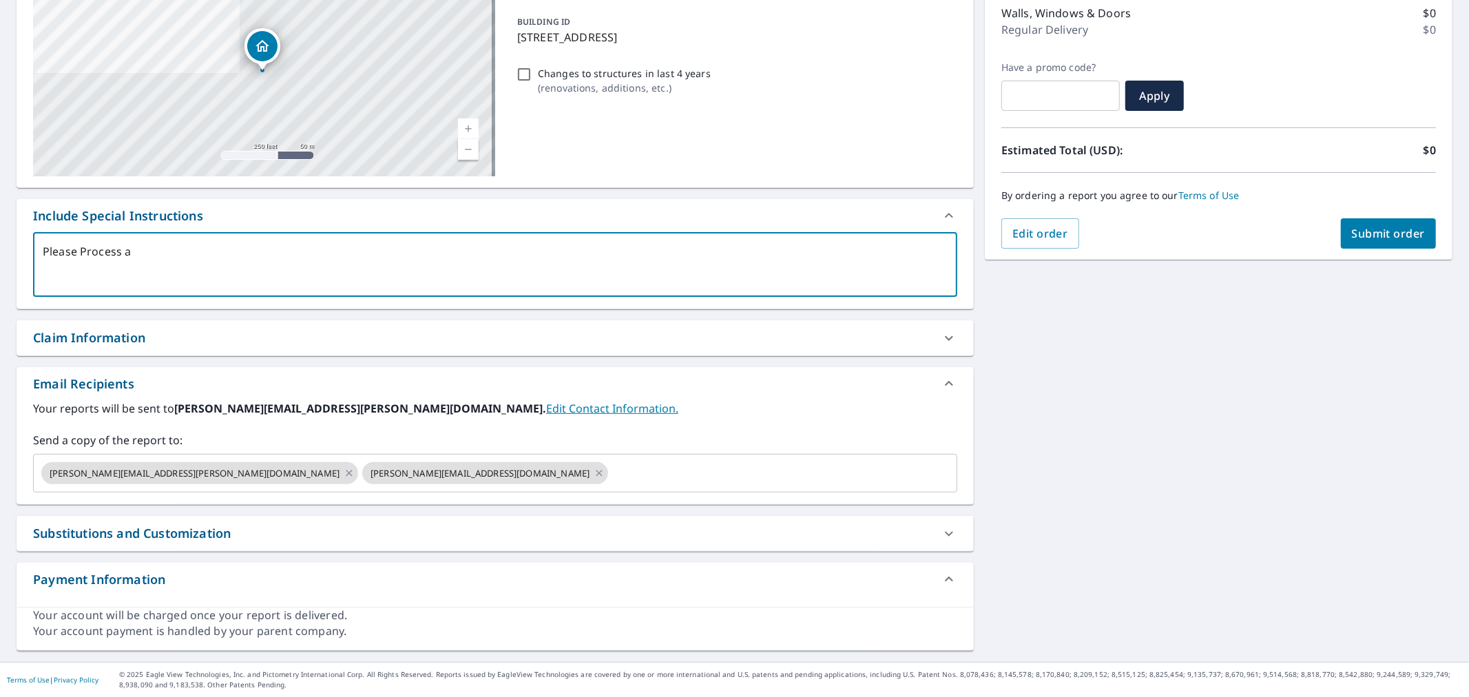
checkbox input "true"
type textarea "Please Process as"
type textarea "x"
checkbox input "true"
type textarea "Please Process as L"
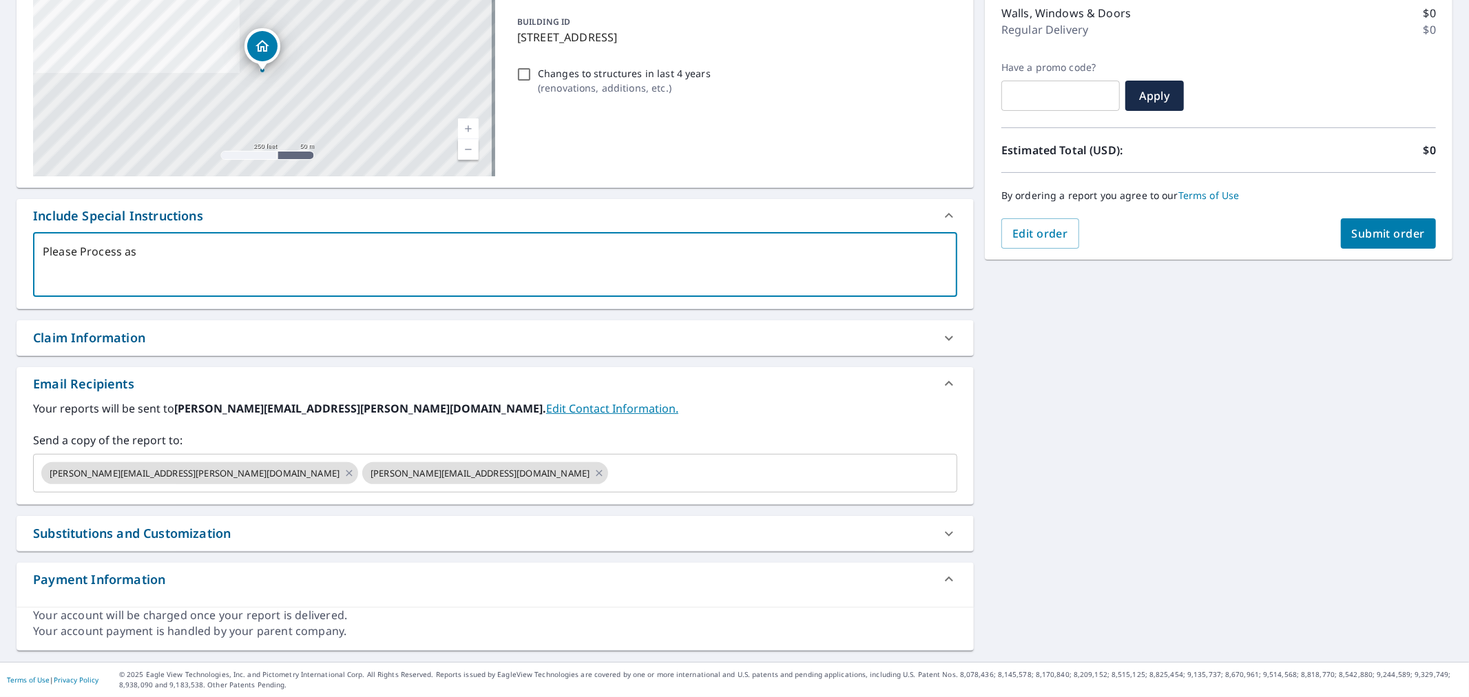
type textarea "x"
checkbox input "true"
type textarea "Please Process as Li"
type textarea "x"
checkbox input "true"
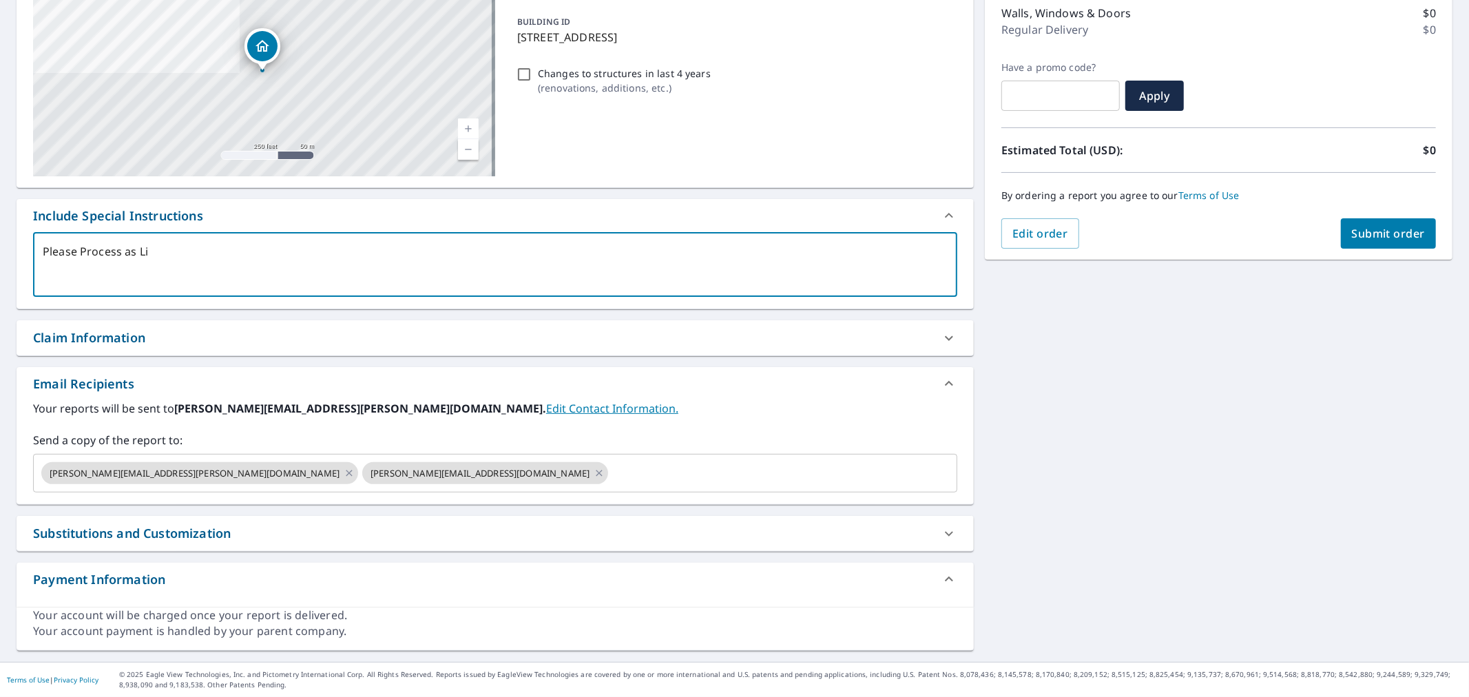
type textarea "Please Process as Liv"
type textarea "x"
checkbox input "true"
type textarea "Please Process as Live"
type textarea "x"
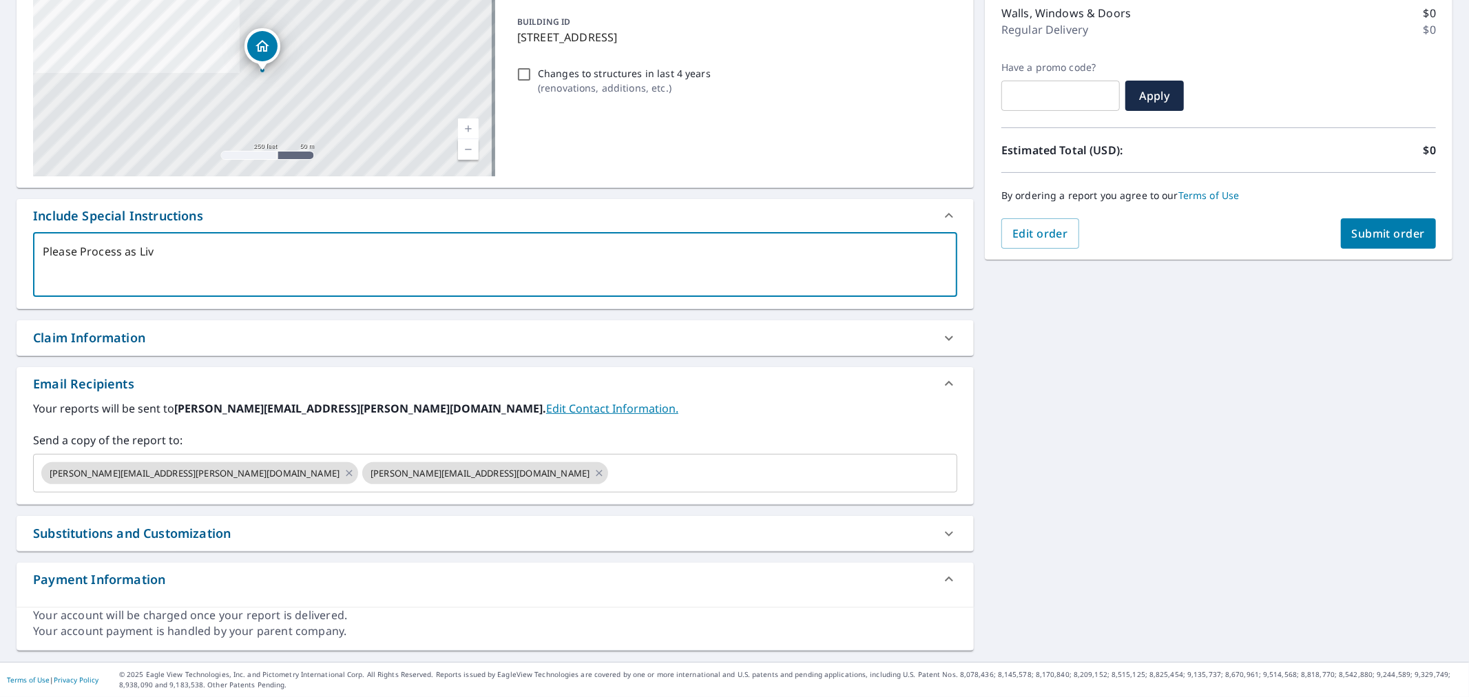
checkbox input "true"
type textarea "Please Process as Live"
type textarea "x"
checkbox input "true"
type textarea "Please Process as Live O"
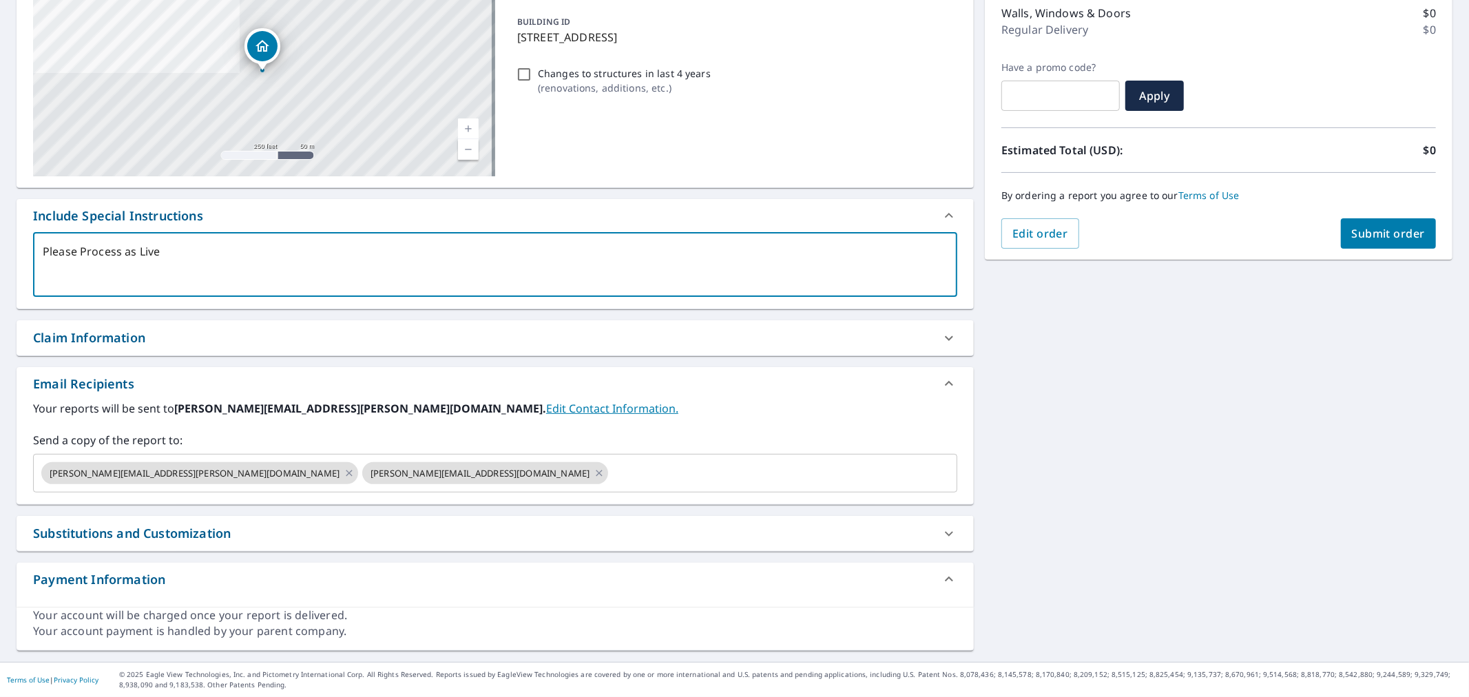
type textarea "x"
checkbox input "true"
type textarea "Please Process as Live Or"
type textarea "x"
checkbox input "true"
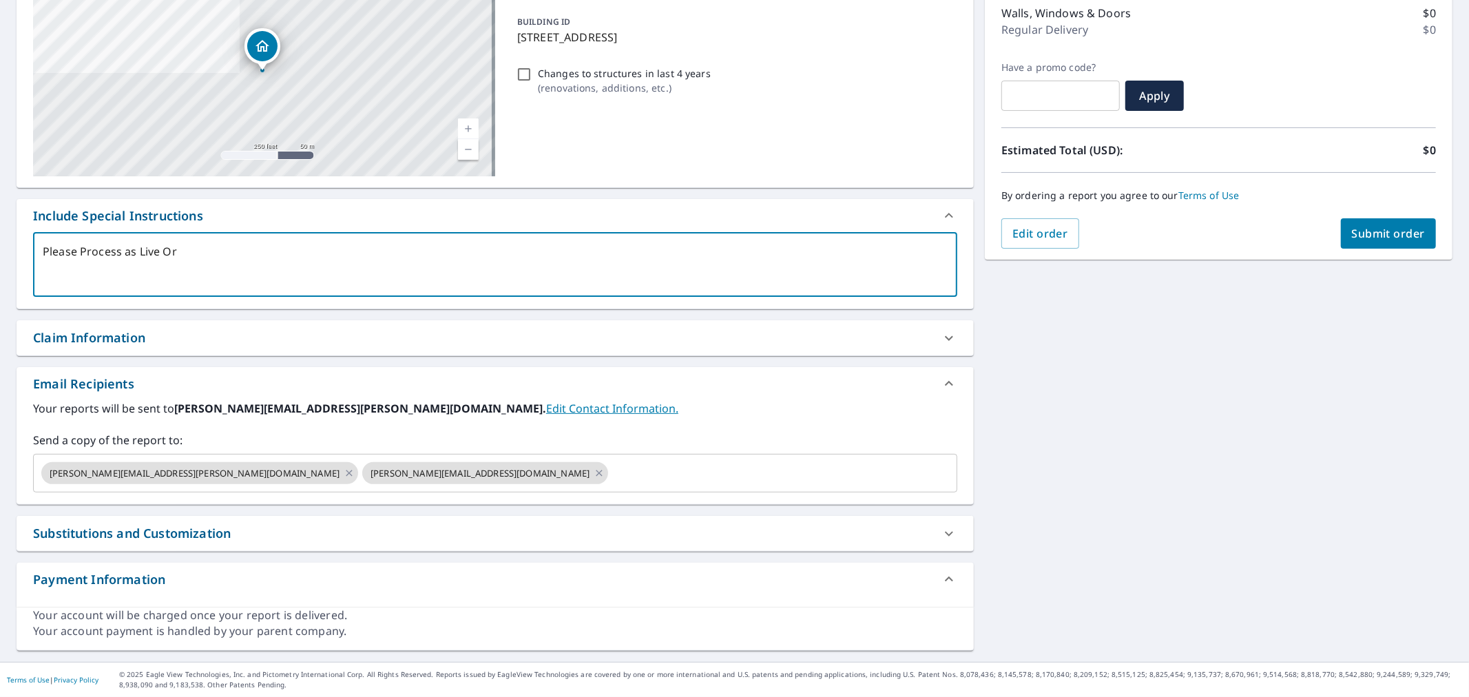
type textarea "Please Process as Live Ord"
type textarea "x"
checkbox input "true"
type textarea "Please Process as Live Orde"
type textarea "x"
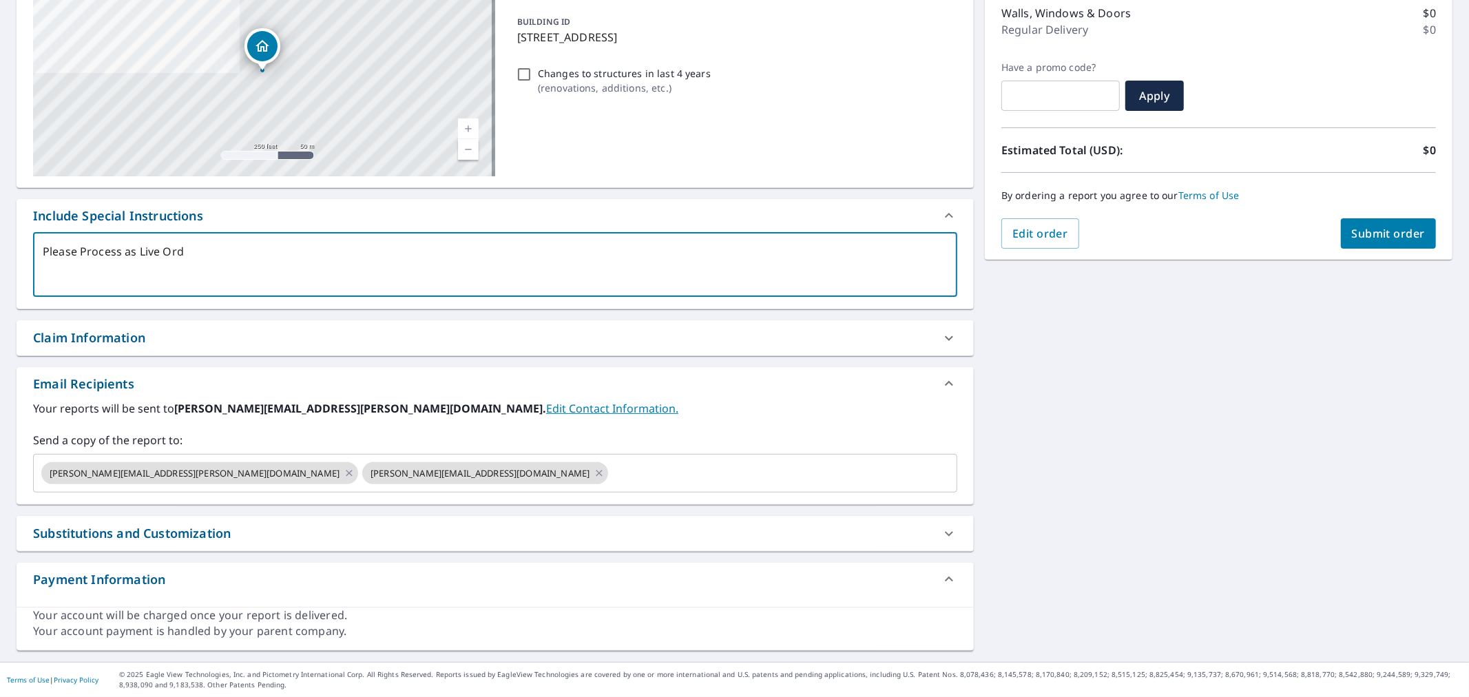
checkbox input "true"
type textarea "Please Process as Live Order"
type textarea "x"
checkbox input "true"
type textarea "Please Process as Live Order"
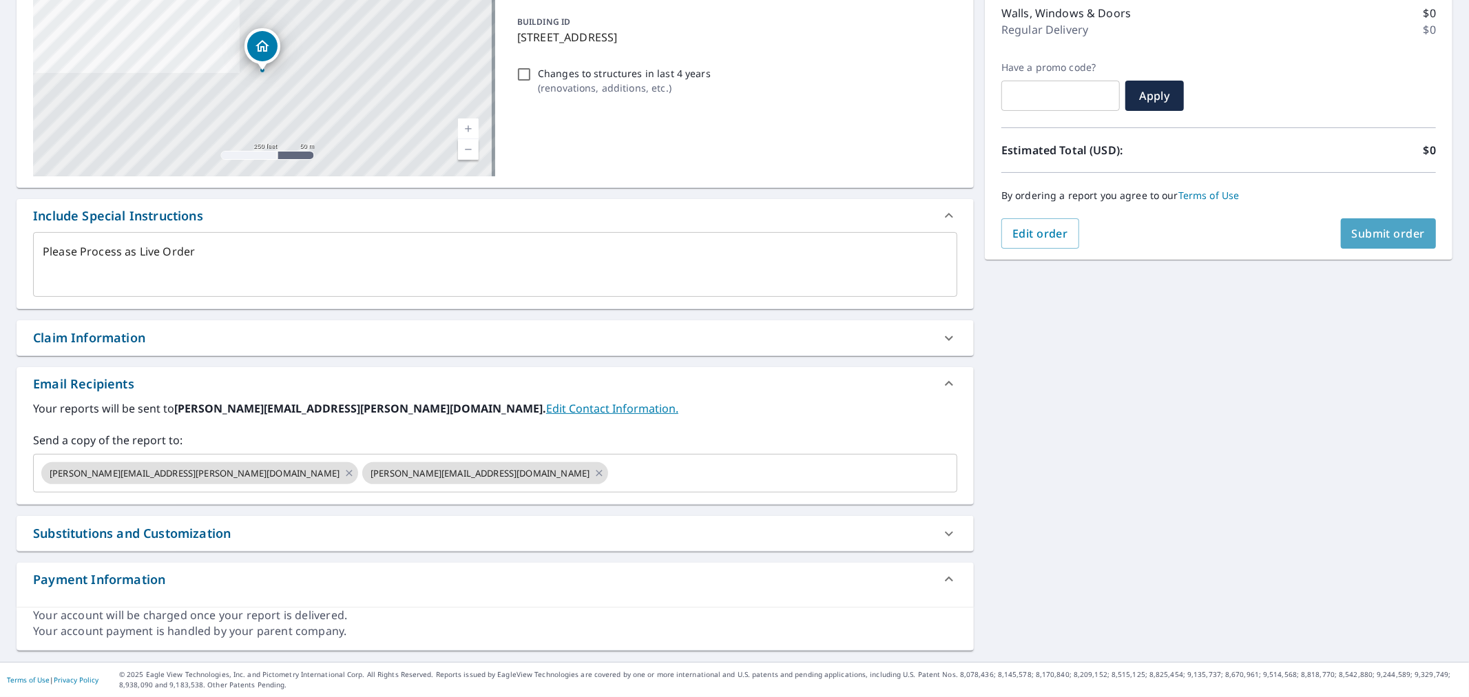
click at [1380, 231] on span "Submit order" at bounding box center [1389, 233] width 74 height 15
type textarea "x"
checkbox input "true"
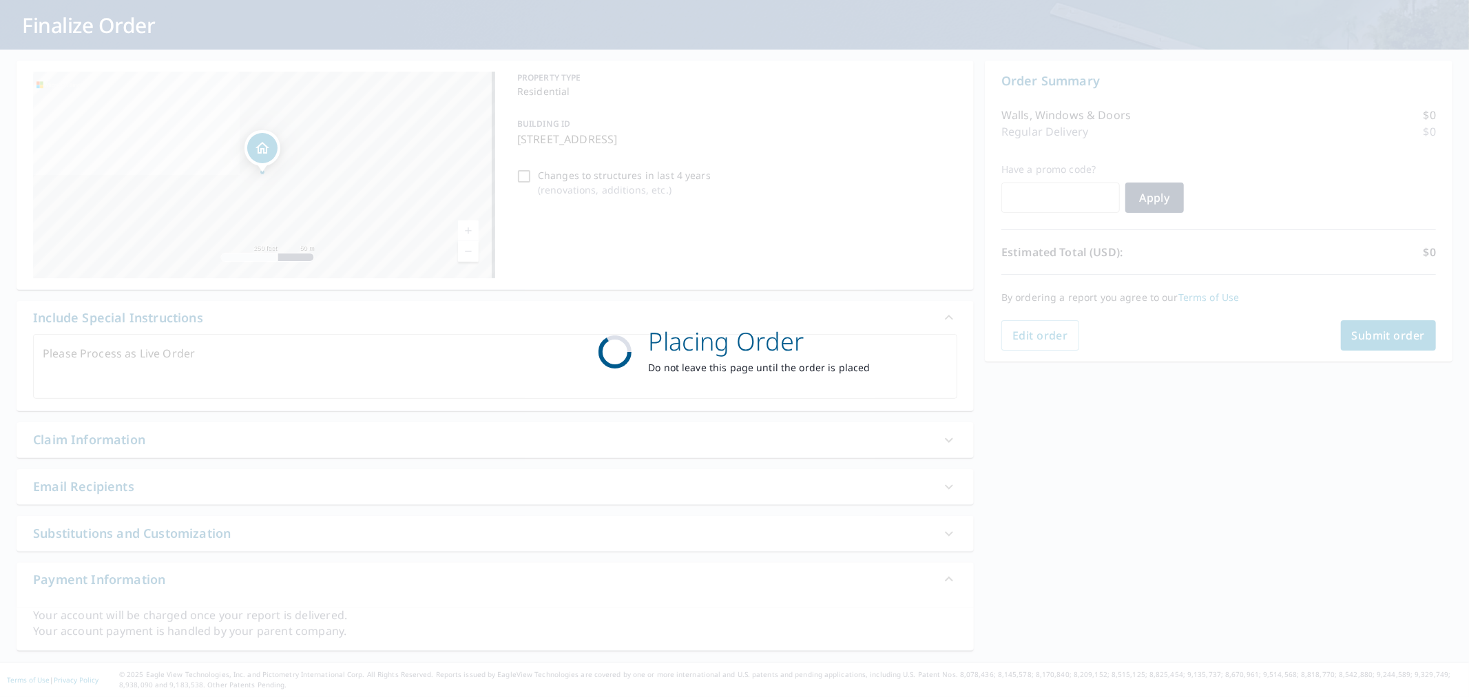
scroll to position [78, 0]
